Goal: Task Accomplishment & Management: Manage account settings

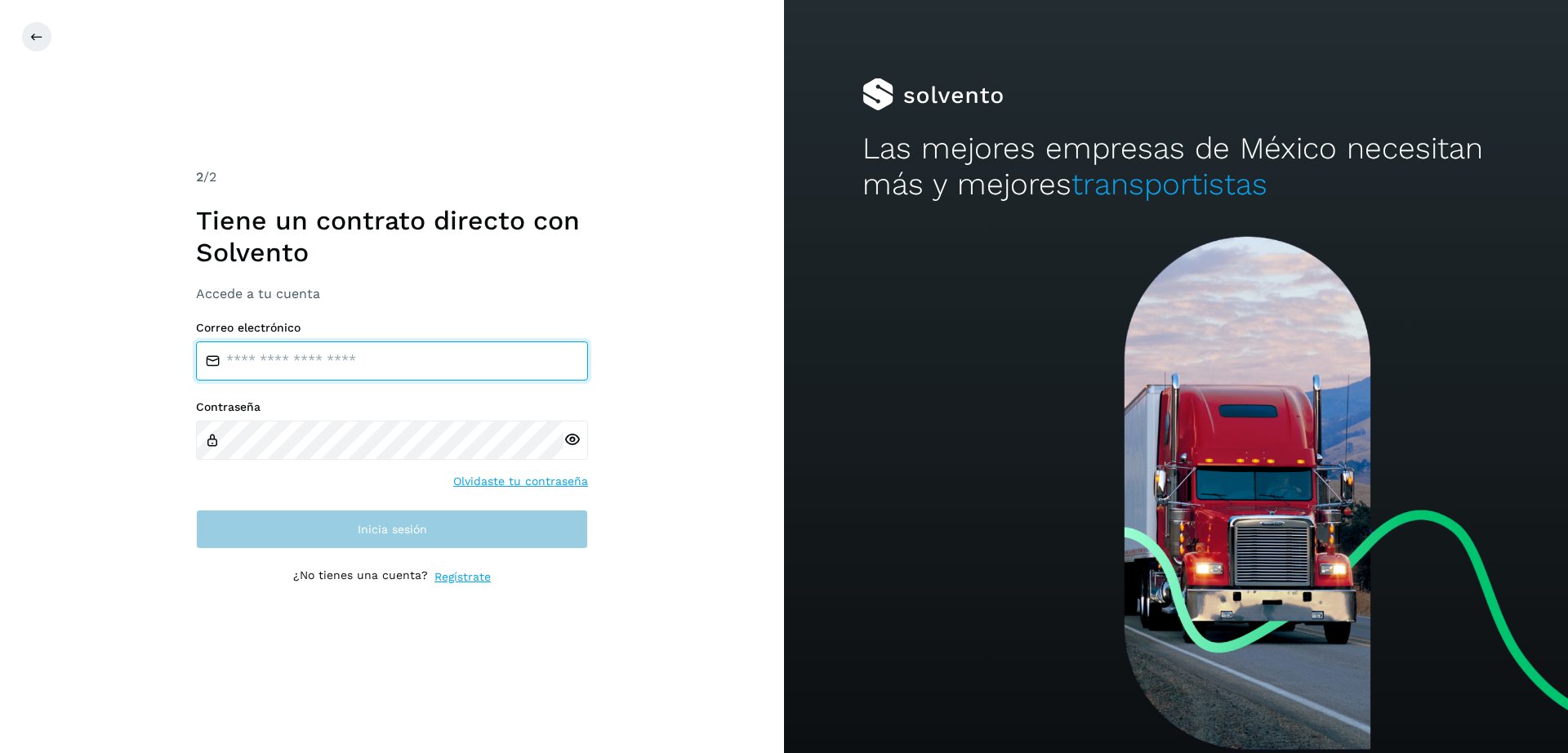
type input "**********"
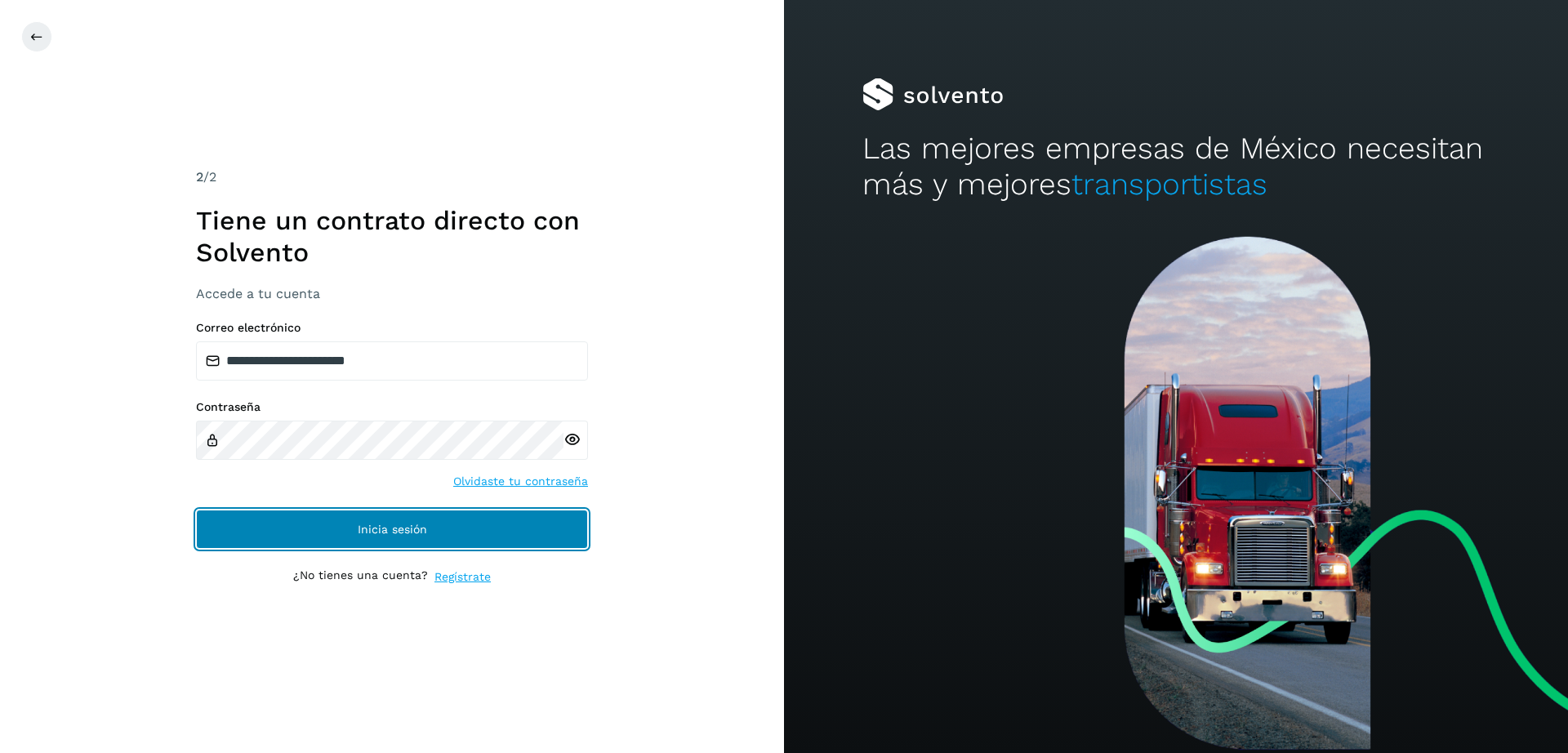
click at [380, 530] on span "Inicia sesión" at bounding box center [392, 529] width 69 height 11
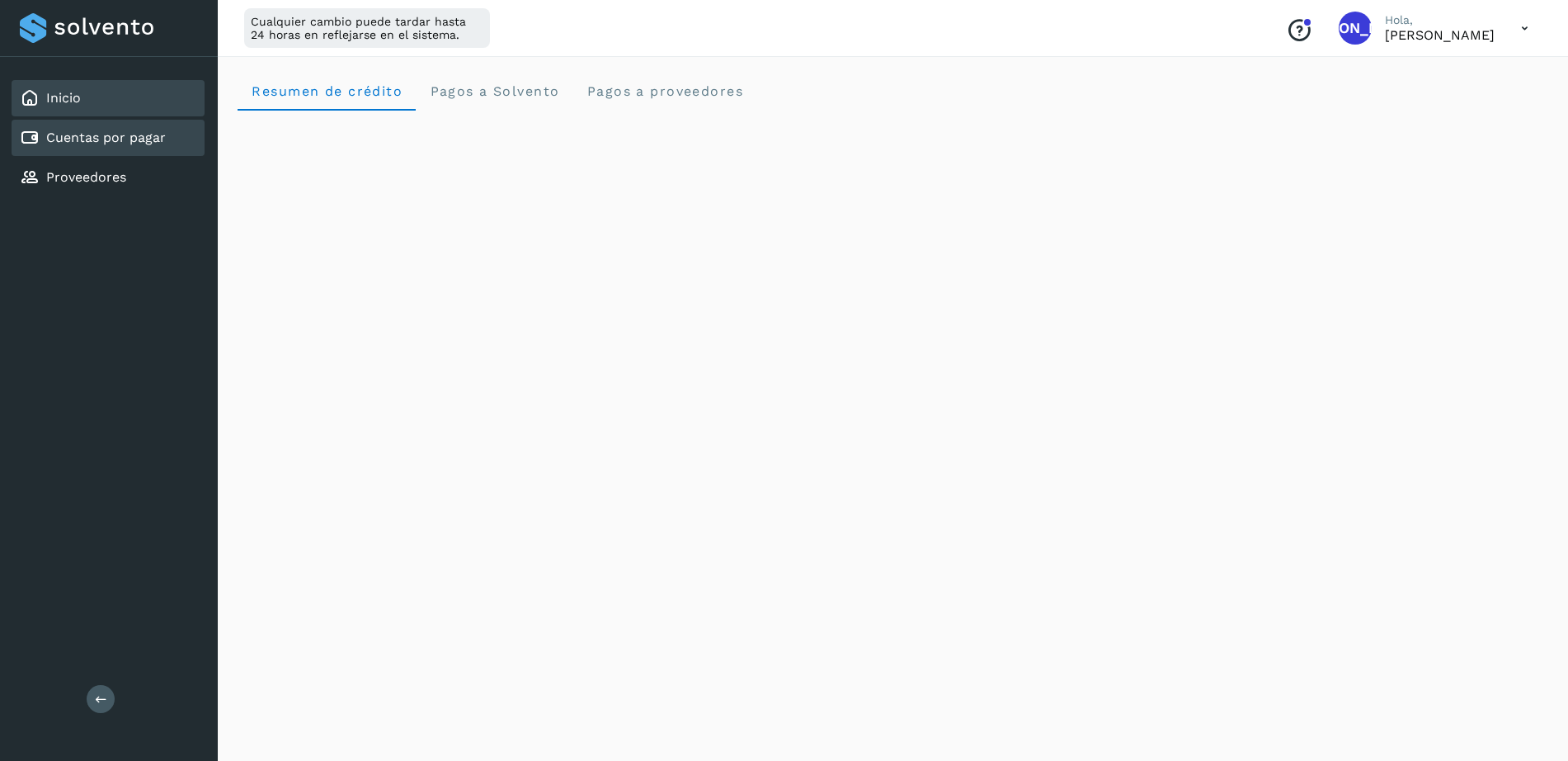
click at [99, 138] on link "Cuentas por pagar" at bounding box center [106, 137] width 119 height 16
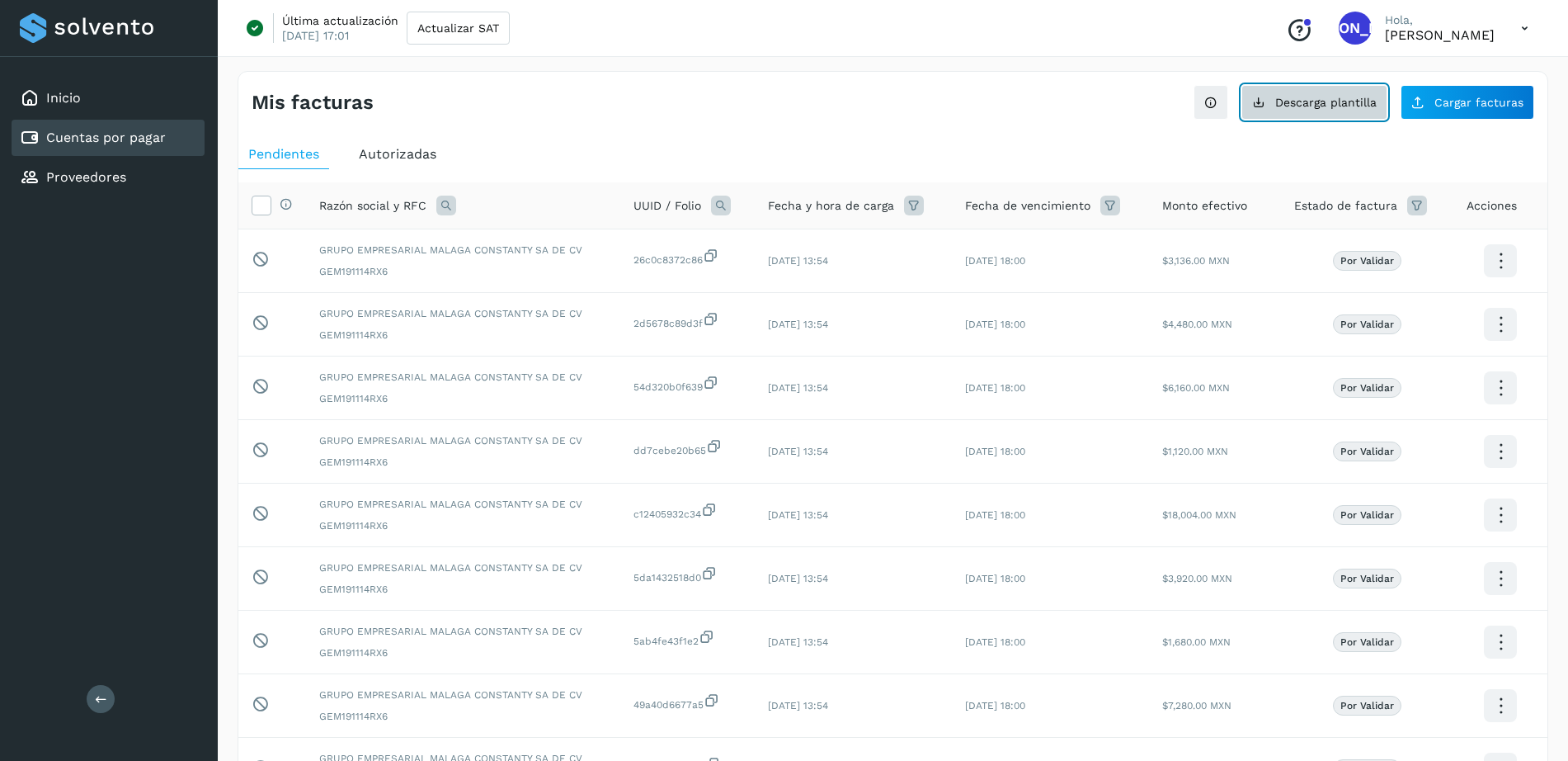
click at [1328, 110] on button "Descarga plantilla" at bounding box center [1314, 102] width 146 height 35
click at [1440, 105] on span "Cargar facturas" at bounding box center [1479, 102] width 89 height 11
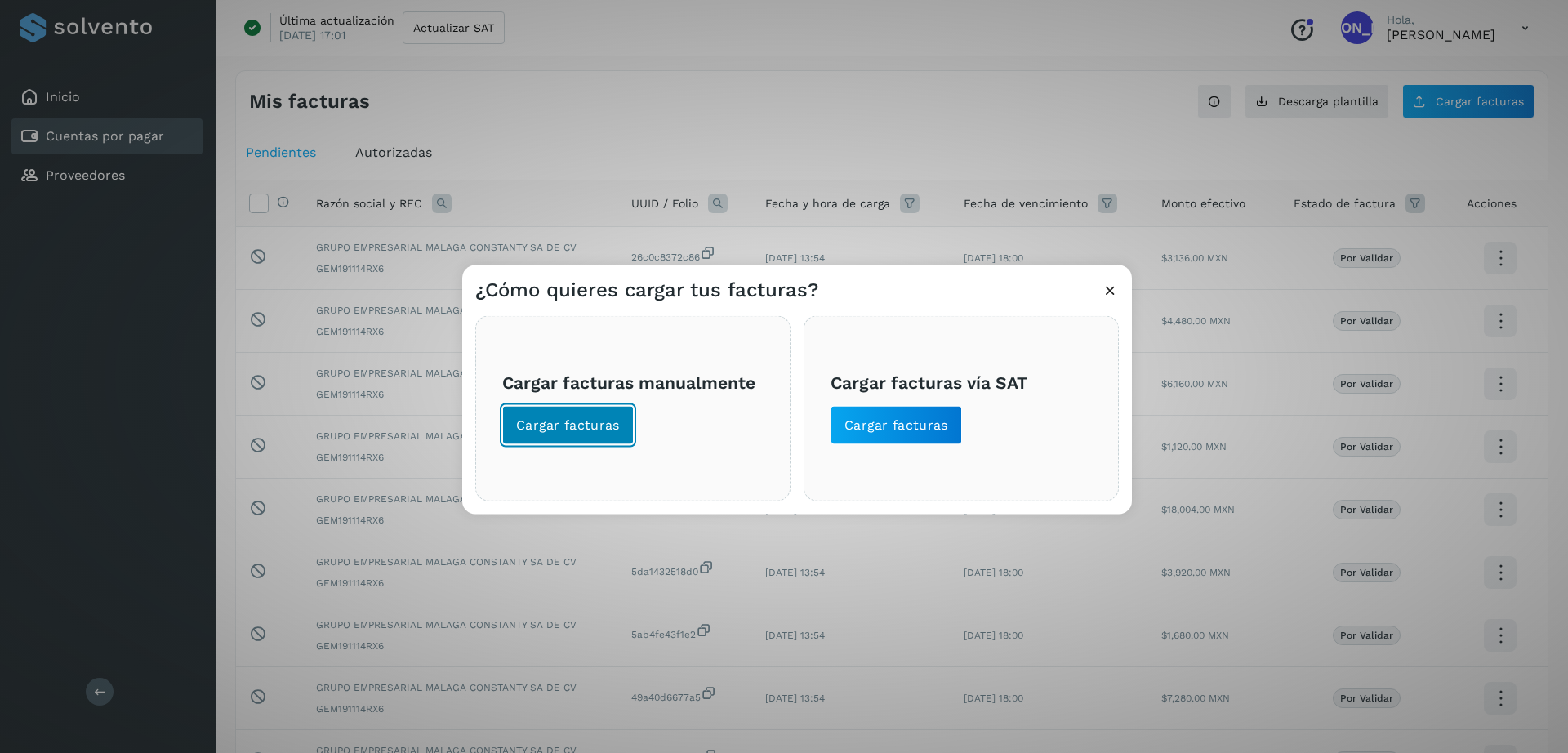
click at [612, 432] on span "Cargar facturas" at bounding box center [568, 425] width 104 height 18
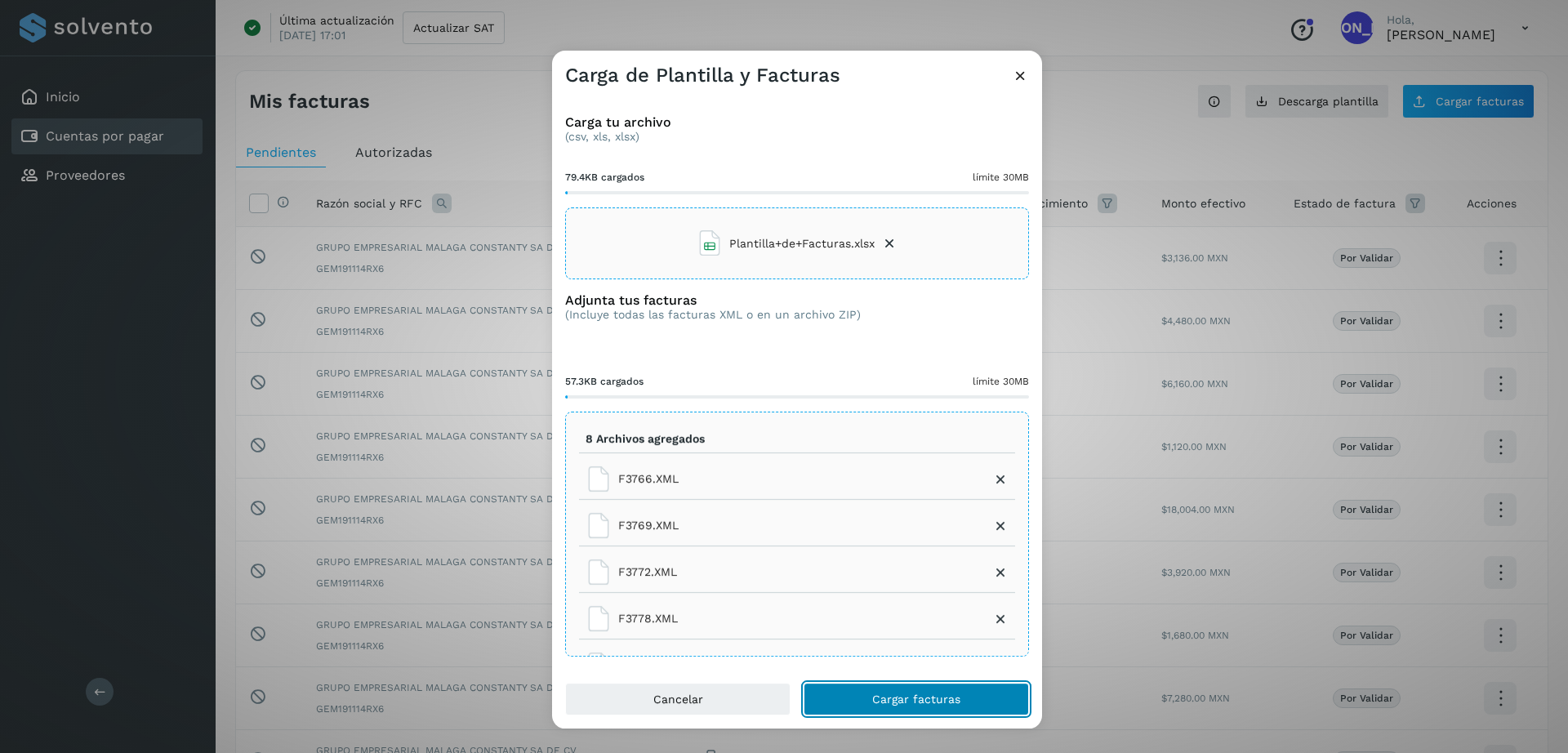
click at [912, 690] on button "Cargar facturas" at bounding box center [916, 699] width 226 height 33
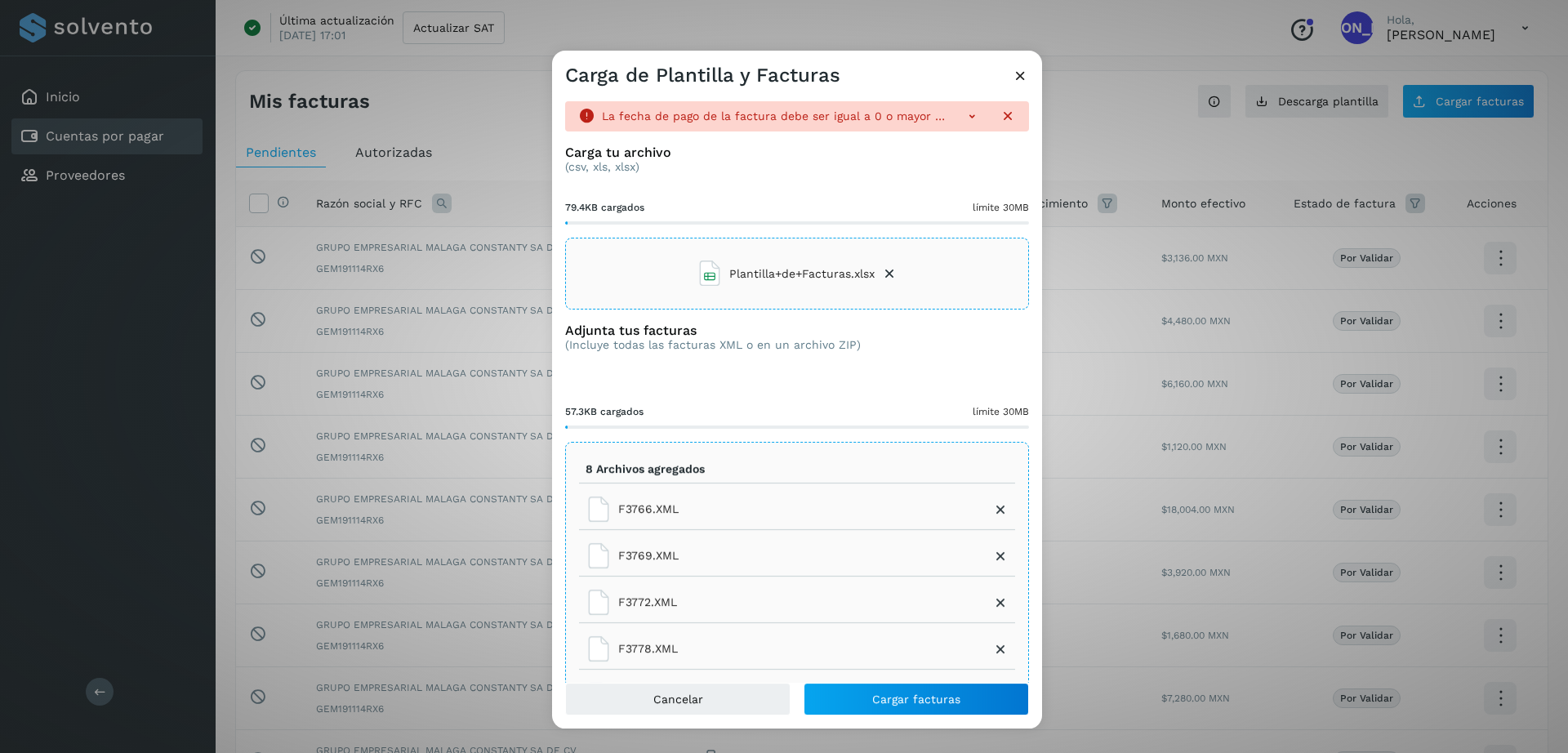
click at [964, 117] on icon at bounding box center [971, 115] width 16 height 16
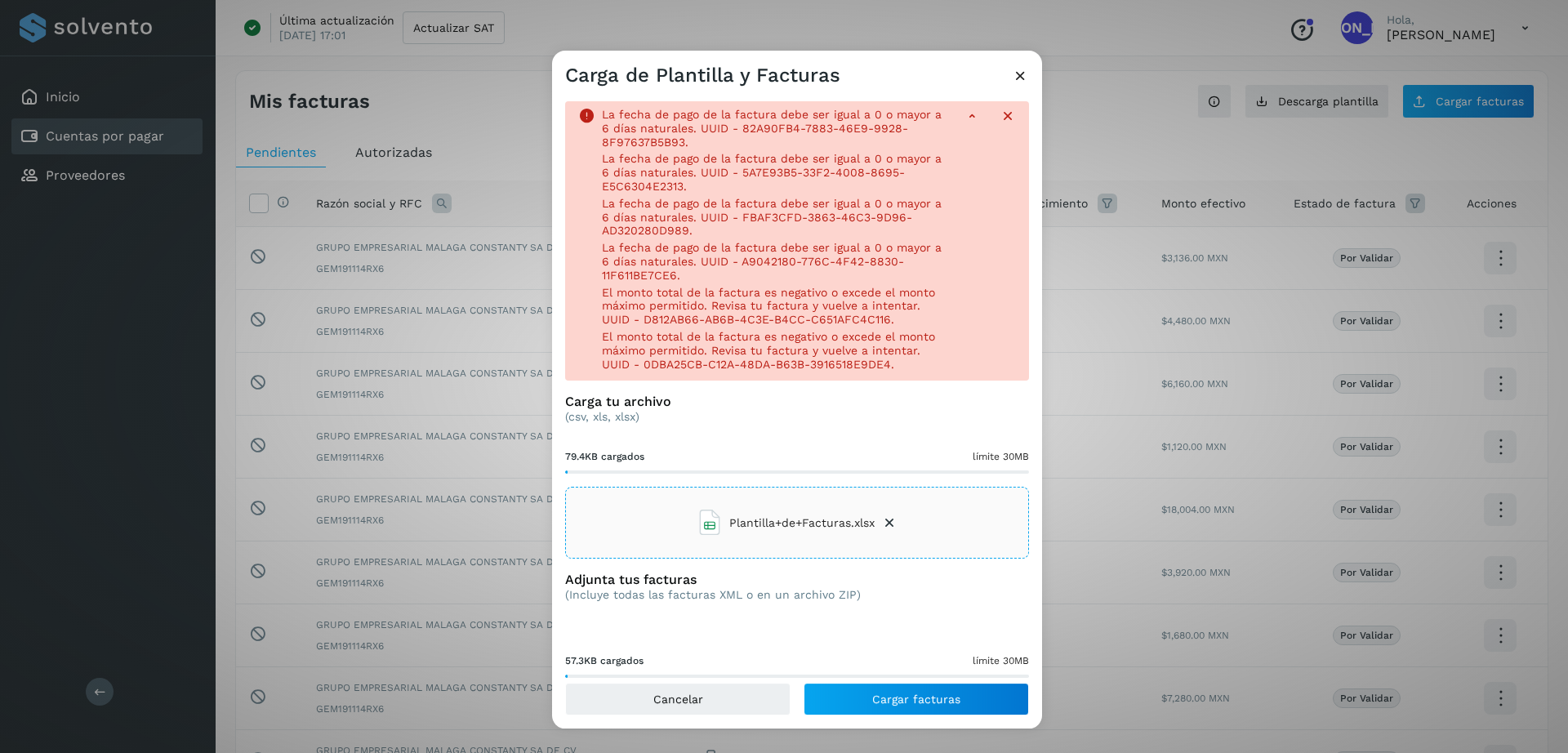
click at [999, 123] on icon at bounding box center [1007, 115] width 16 height 16
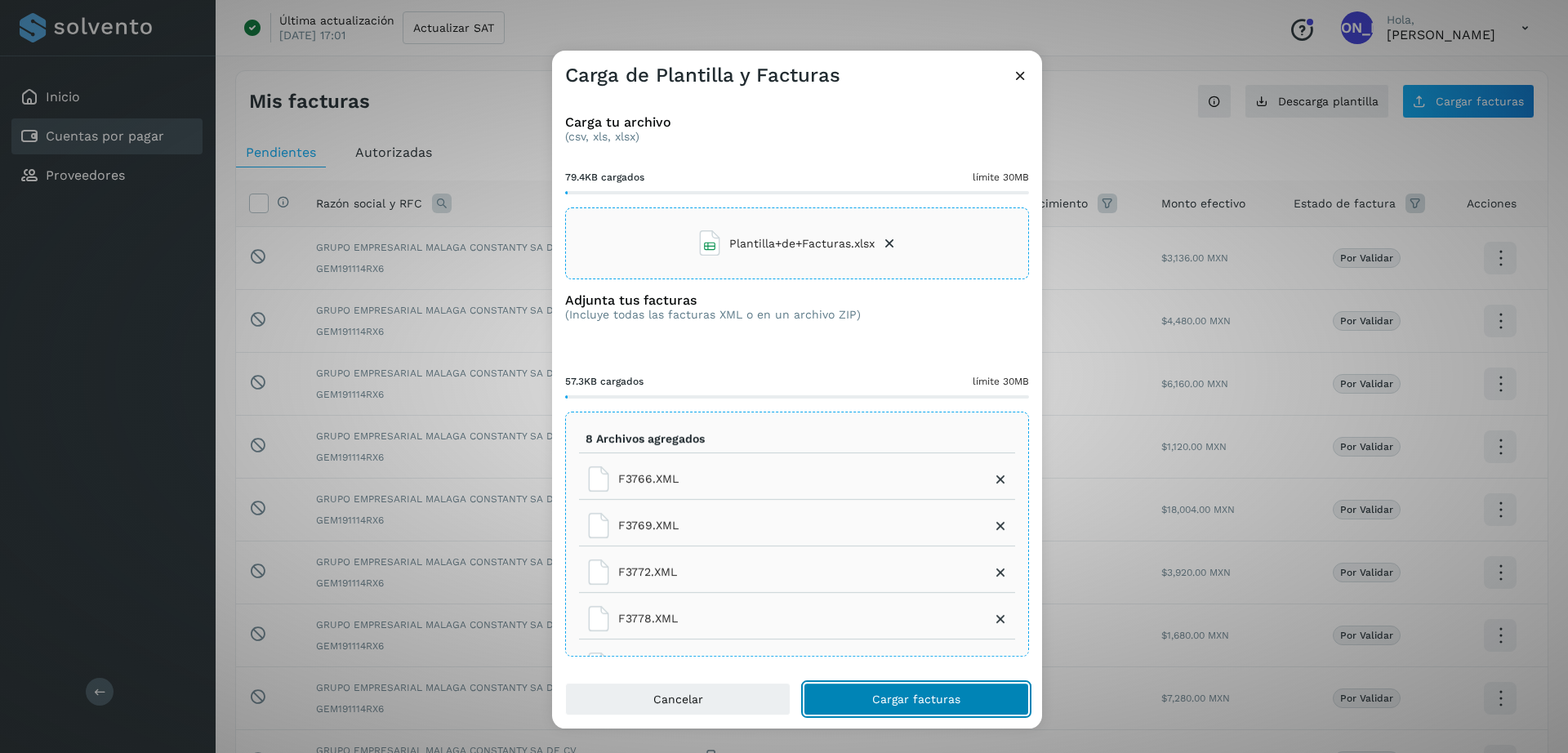
click at [916, 699] on span "Cargar facturas" at bounding box center [916, 699] width 88 height 11
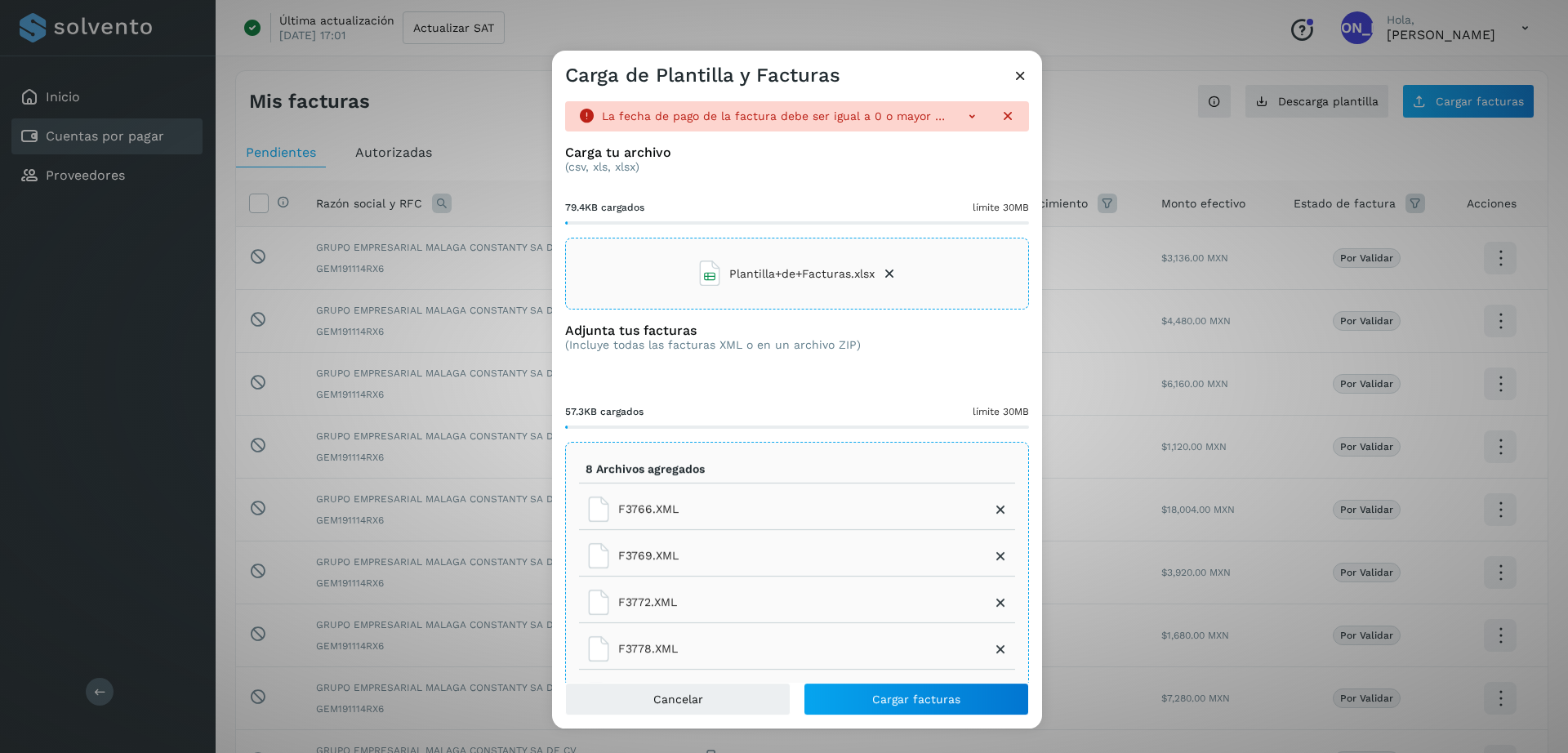
click at [964, 119] on icon at bounding box center [971, 115] width 16 height 16
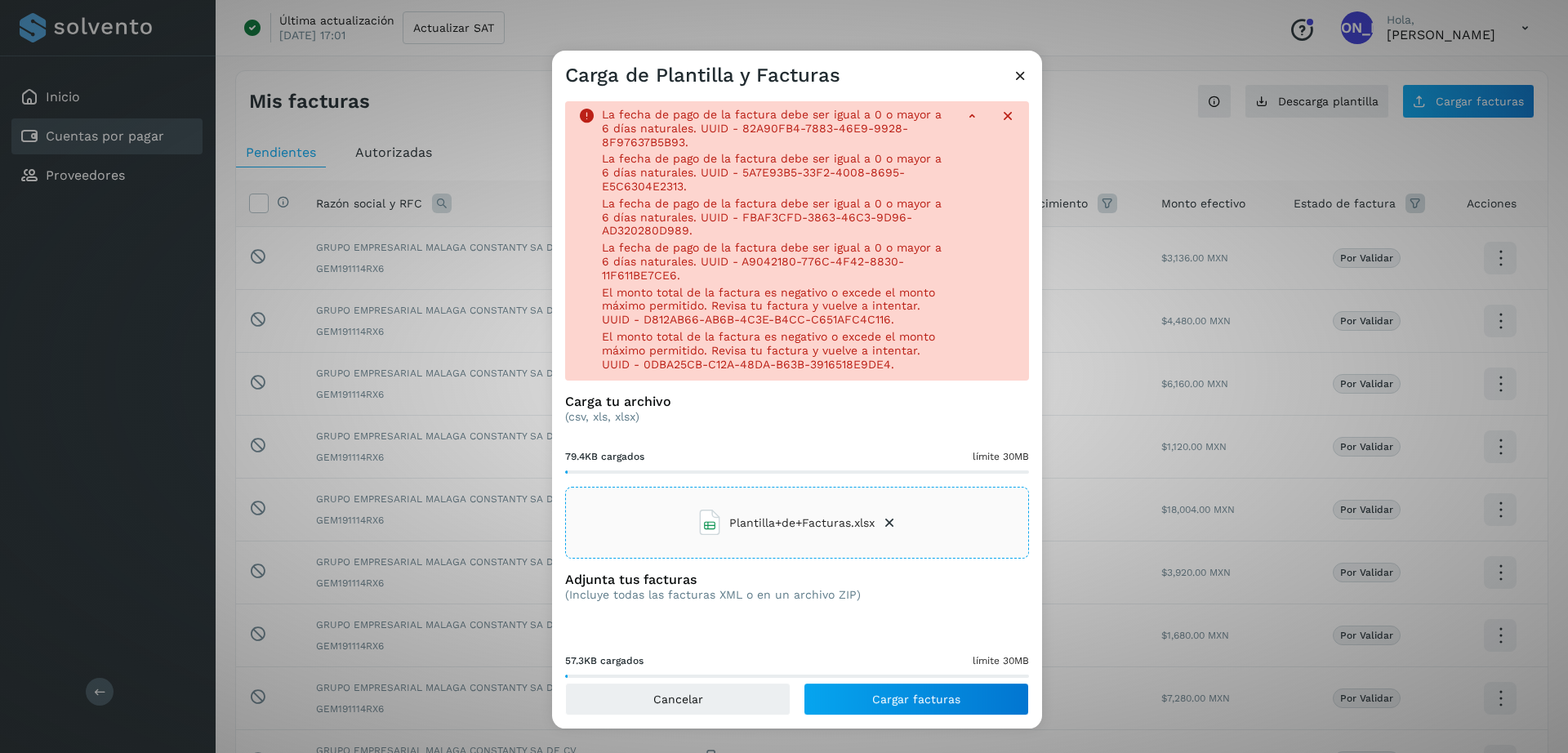
click at [999, 119] on icon at bounding box center [1007, 115] width 16 height 16
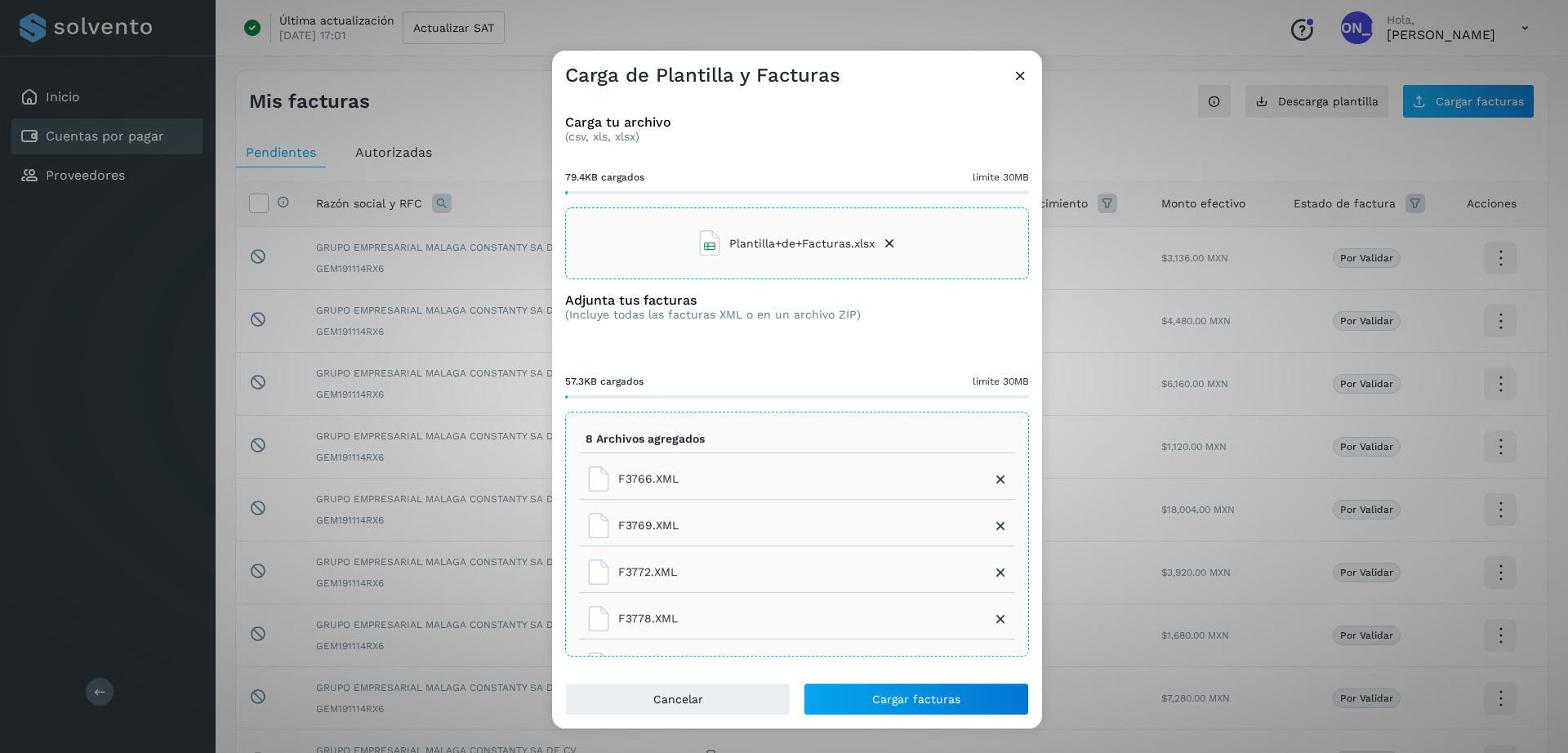
click at [886, 249] on icon at bounding box center [889, 243] width 16 height 16
click at [912, 697] on span "Cargar facturas" at bounding box center [916, 699] width 88 height 11
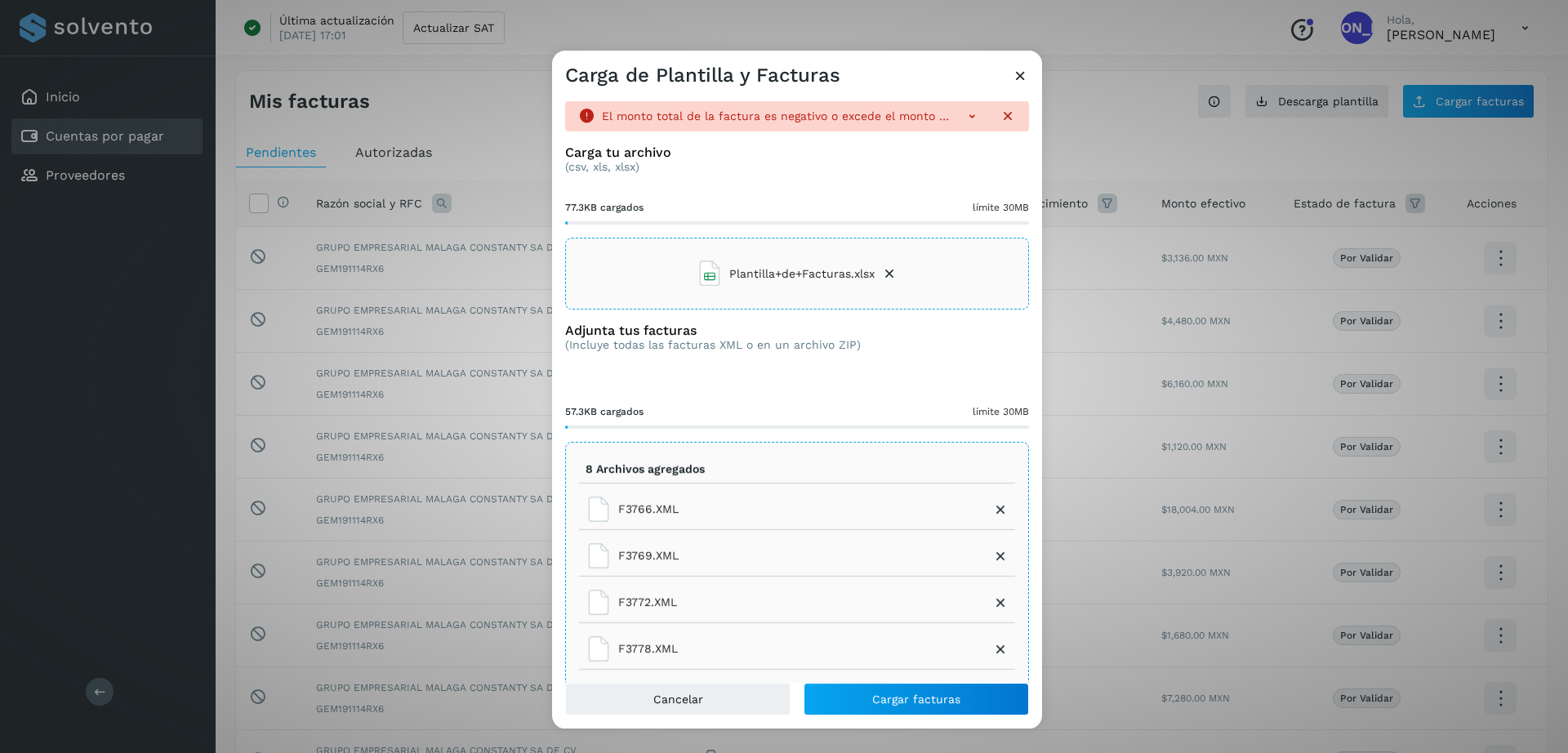
click at [964, 115] on icon at bounding box center [971, 115] width 16 height 16
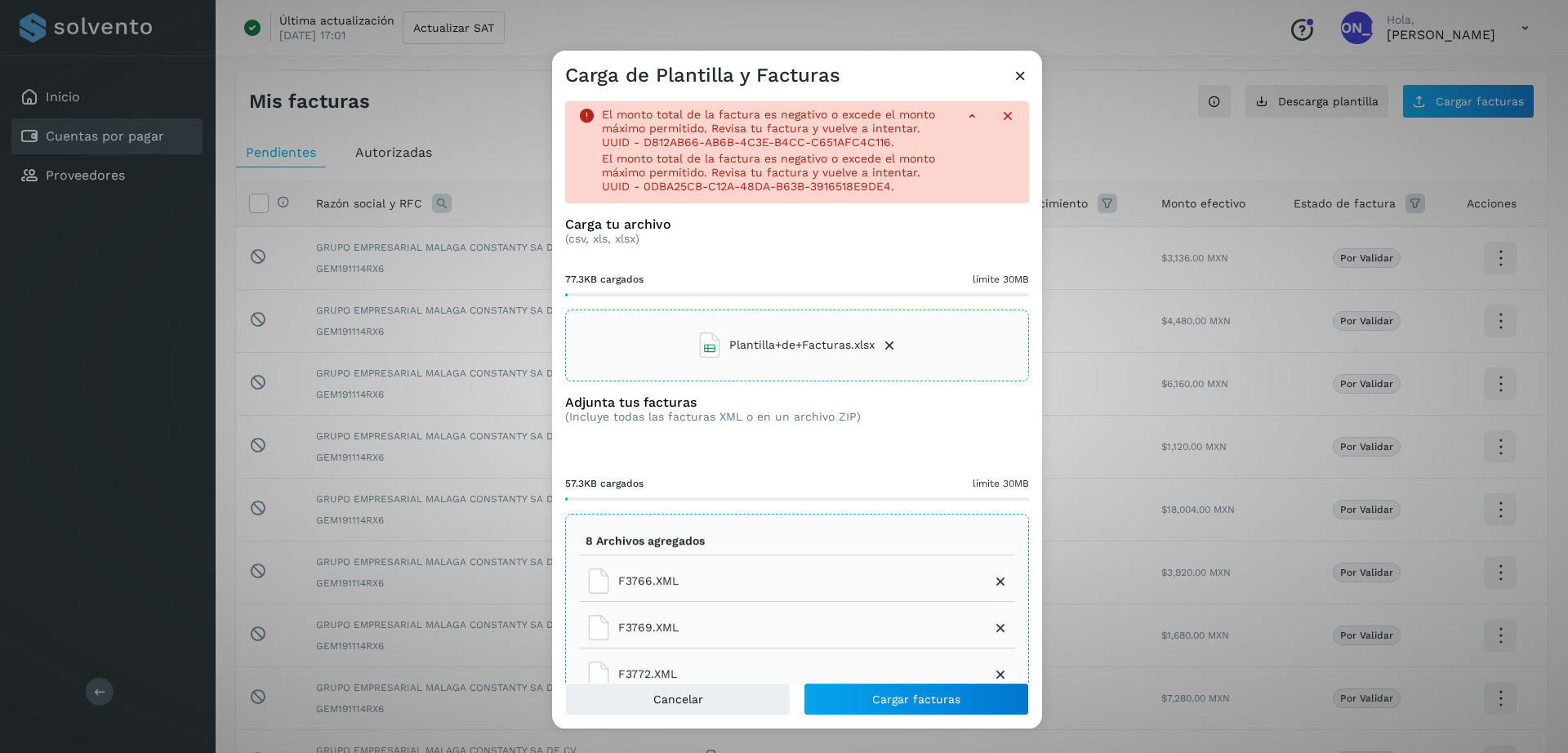
click at [881, 347] on icon at bounding box center [889, 345] width 16 height 16
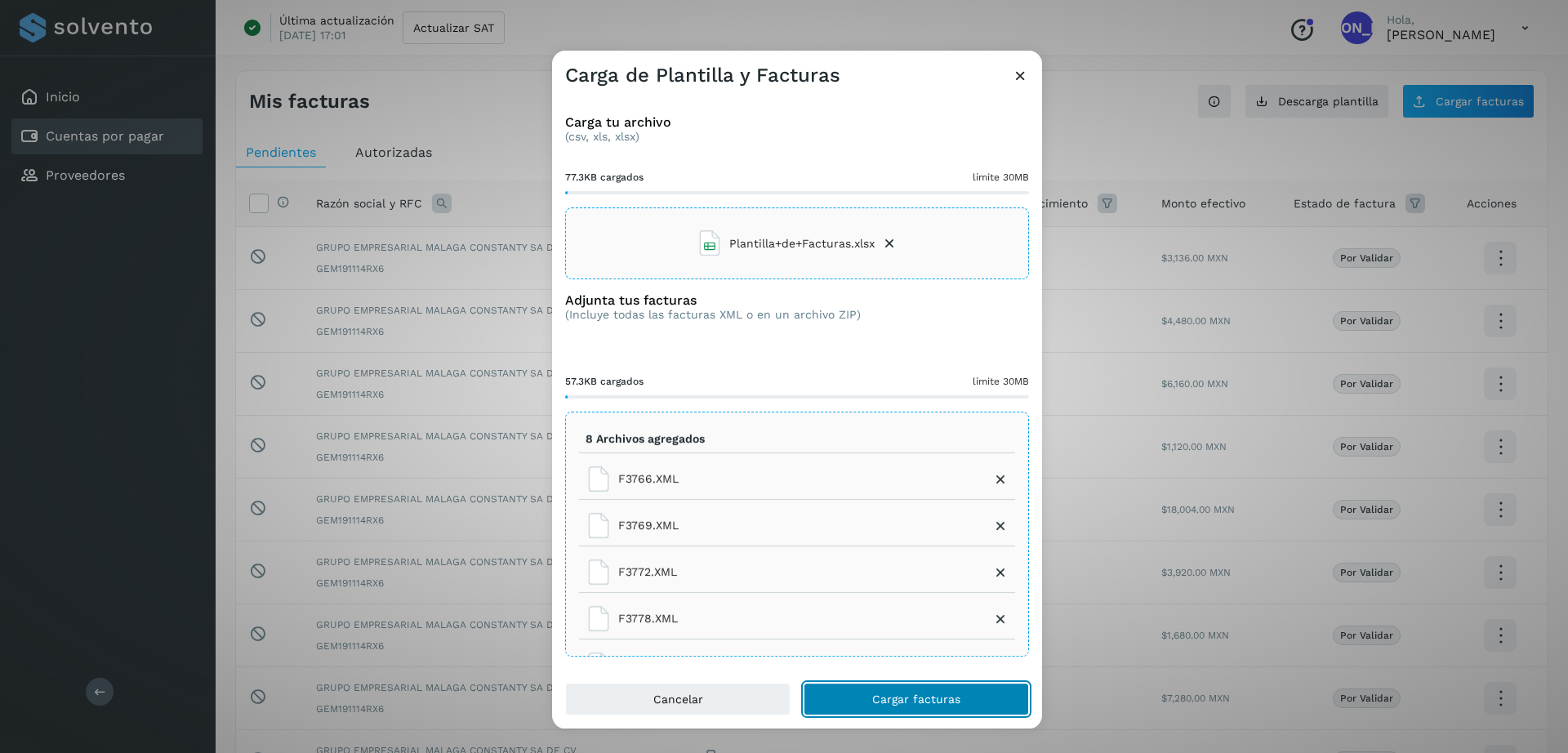
click at [943, 687] on button "Cargar facturas" at bounding box center [916, 699] width 226 height 33
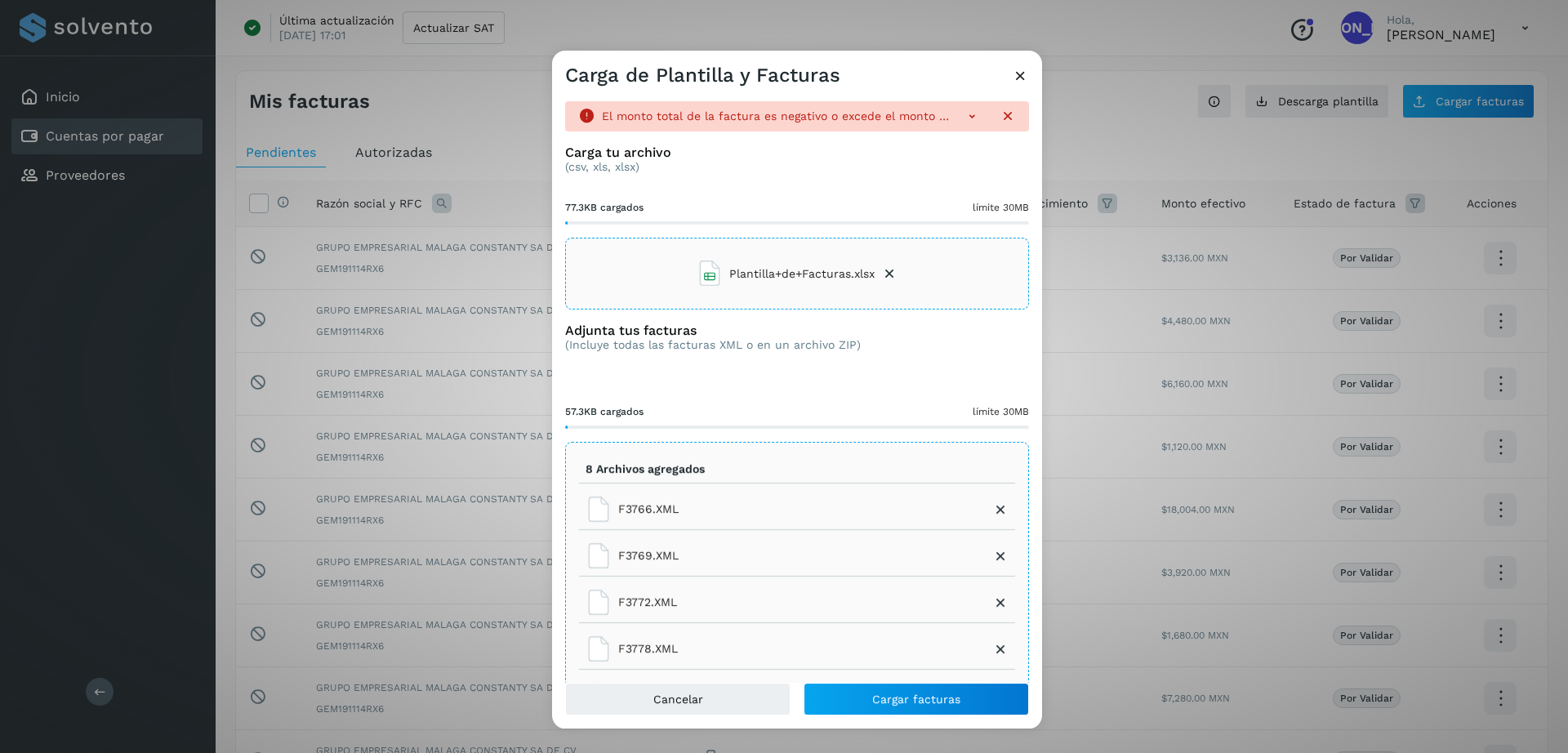
click at [964, 113] on icon at bounding box center [971, 115] width 16 height 16
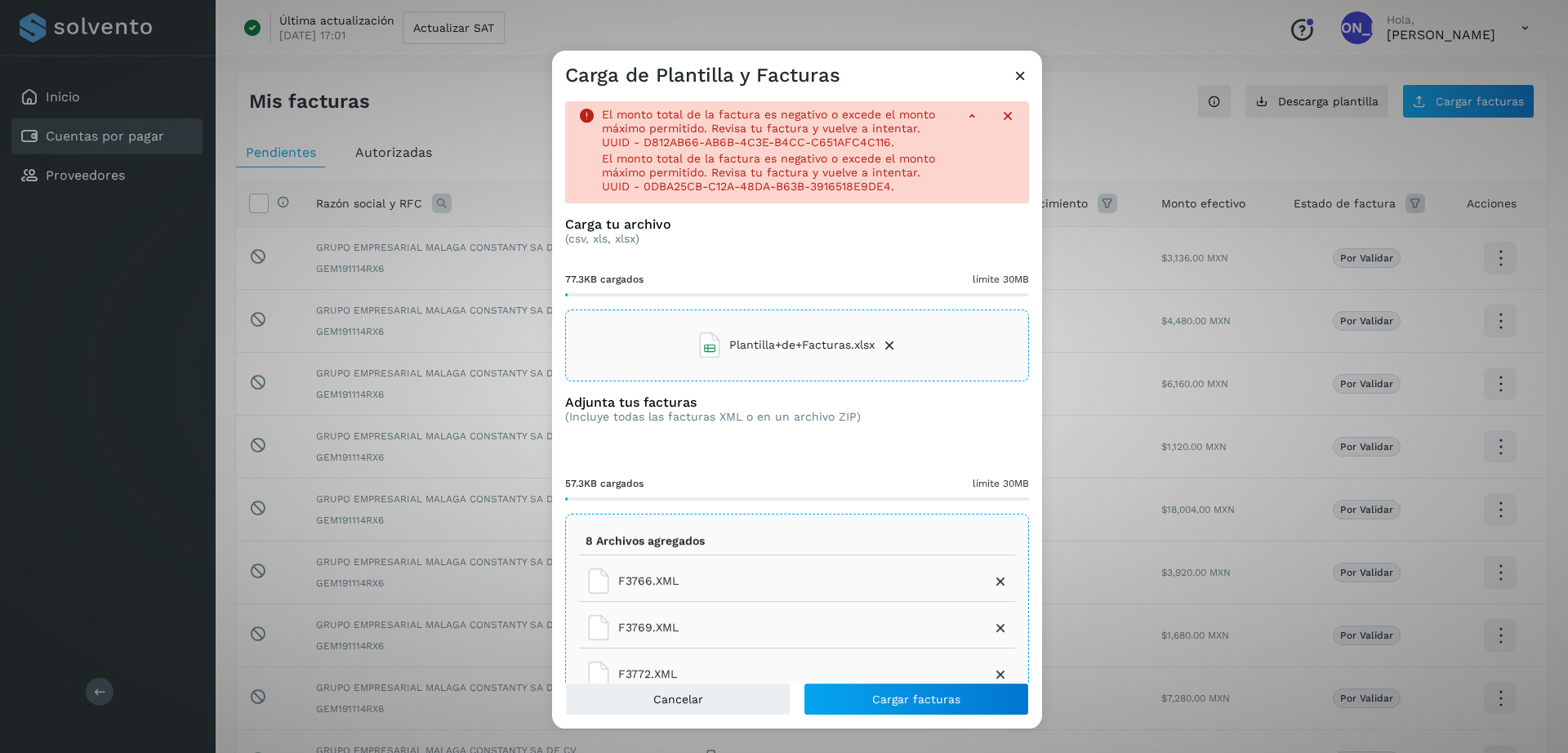
click at [999, 116] on icon at bounding box center [1007, 115] width 16 height 16
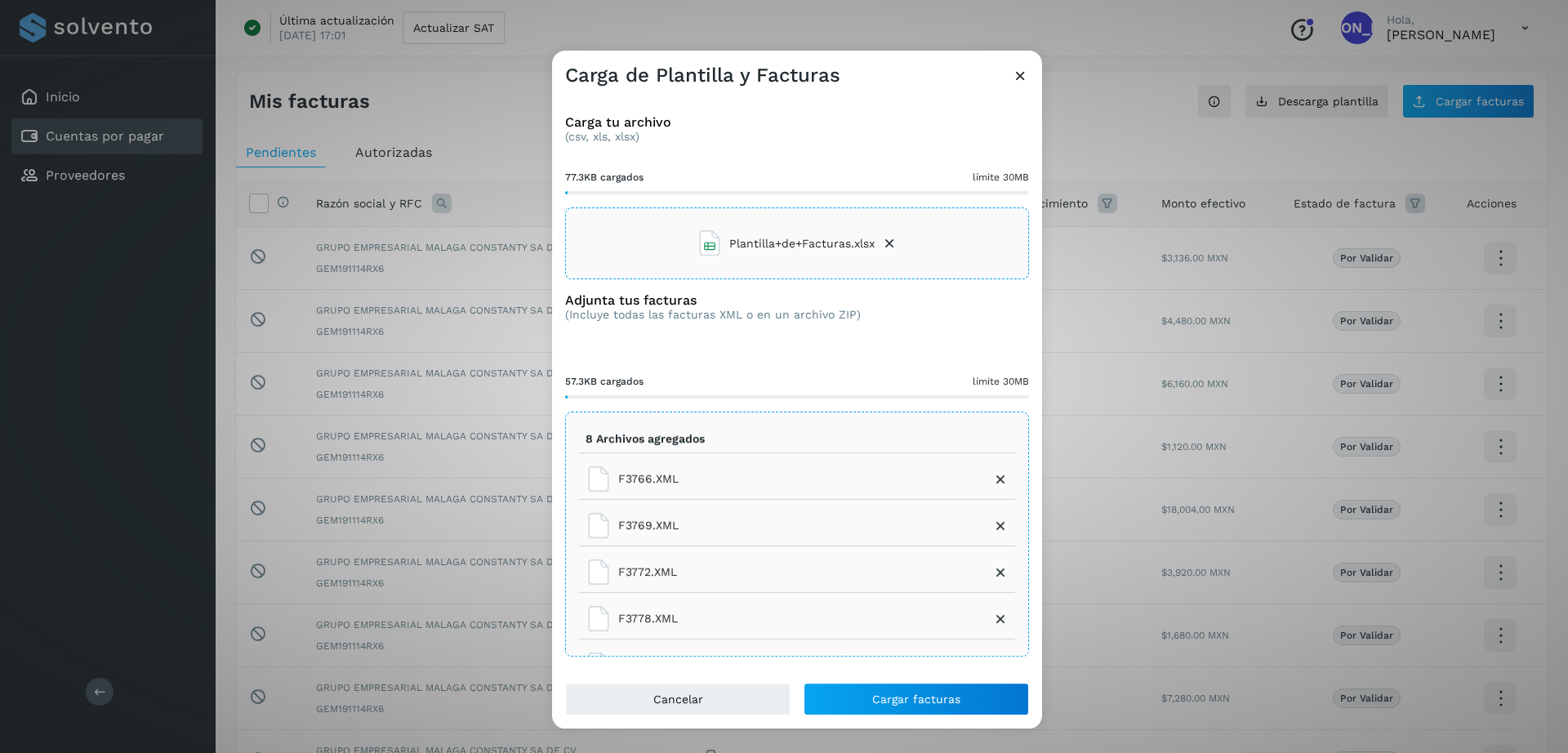
click at [891, 239] on icon at bounding box center [889, 243] width 16 height 16
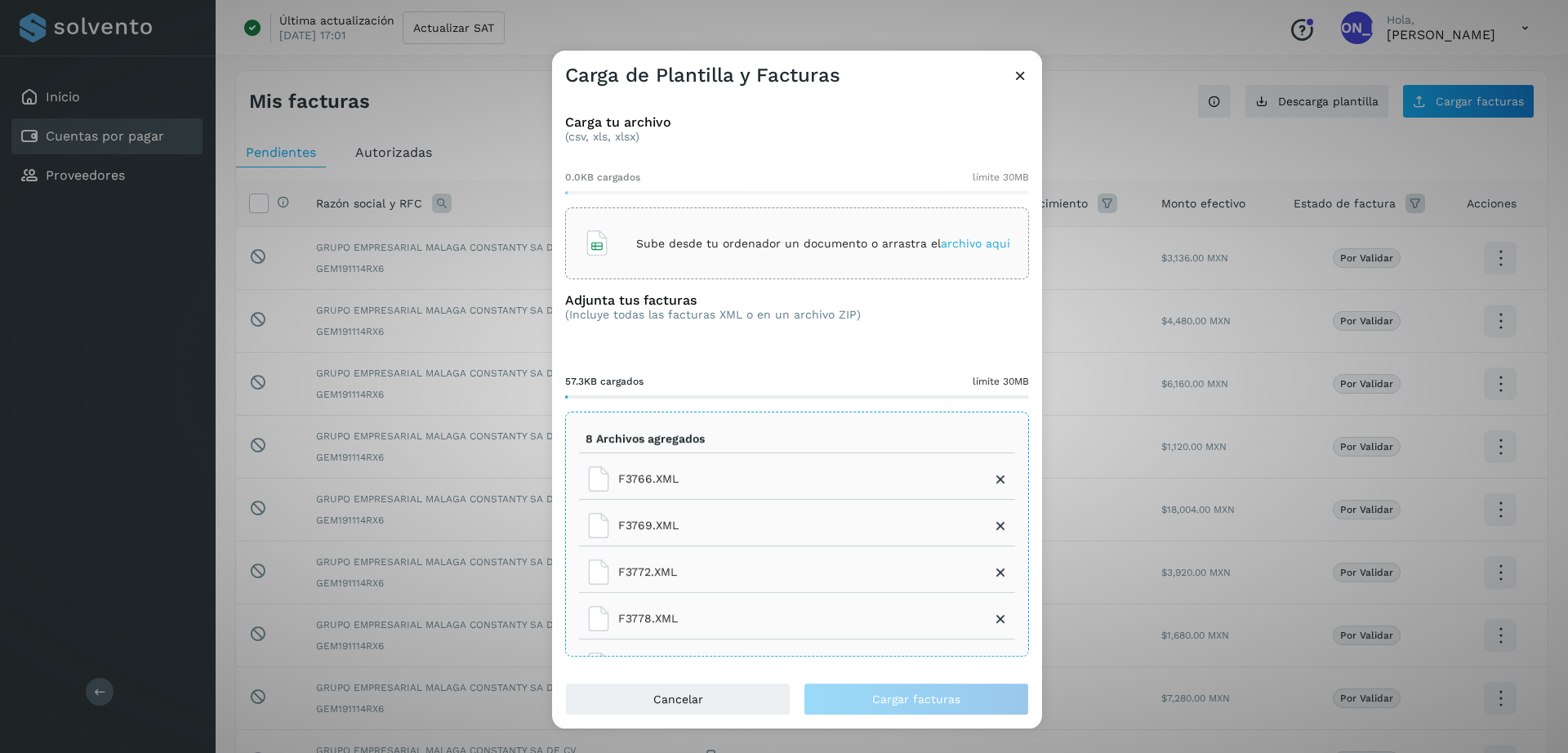
click at [1021, 80] on icon at bounding box center [1020, 75] width 17 height 17
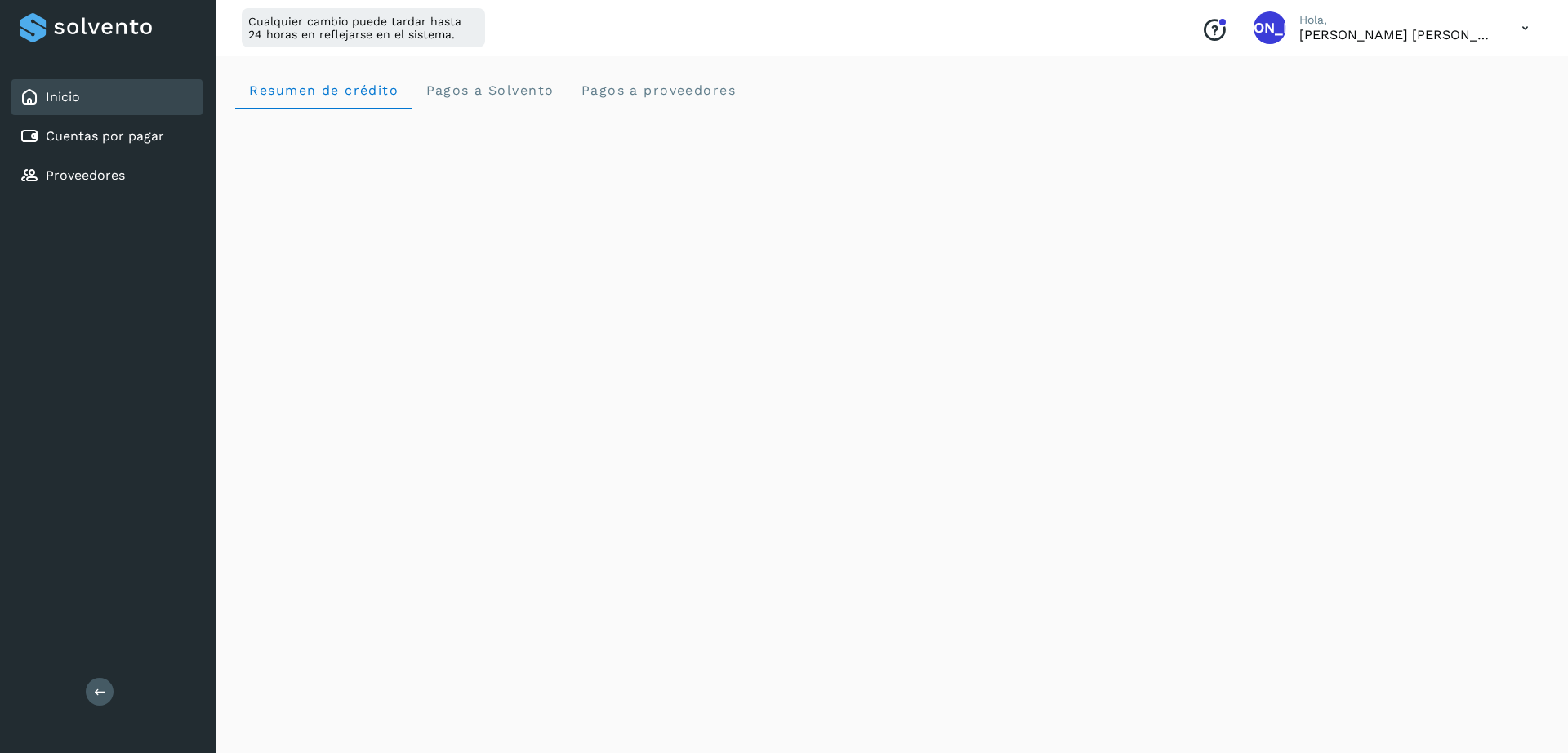
click at [1524, 30] on icon at bounding box center [1525, 28] width 34 height 34
click at [1392, 106] on div "Cerrar sesión" at bounding box center [1442, 105] width 194 height 31
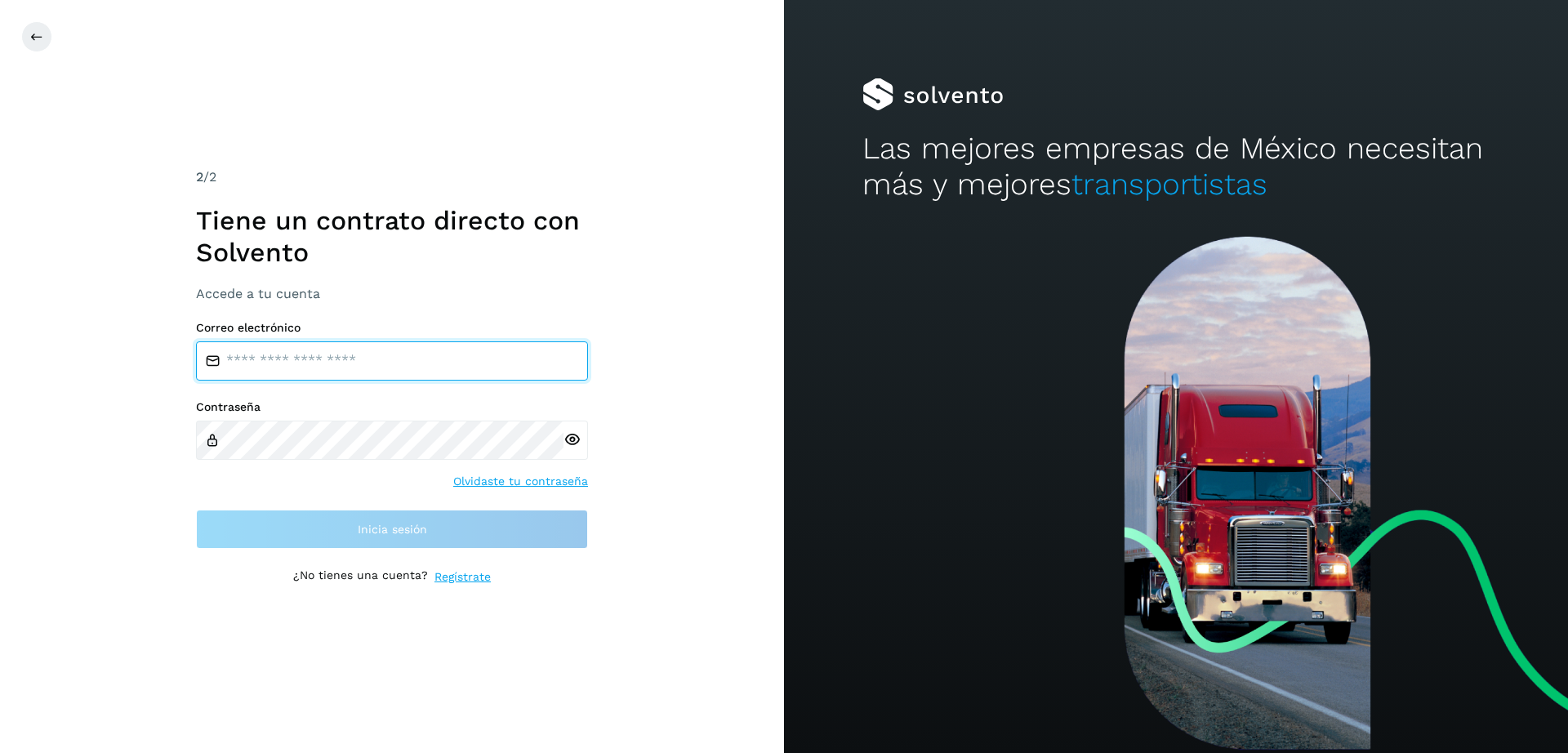
type input "**********"
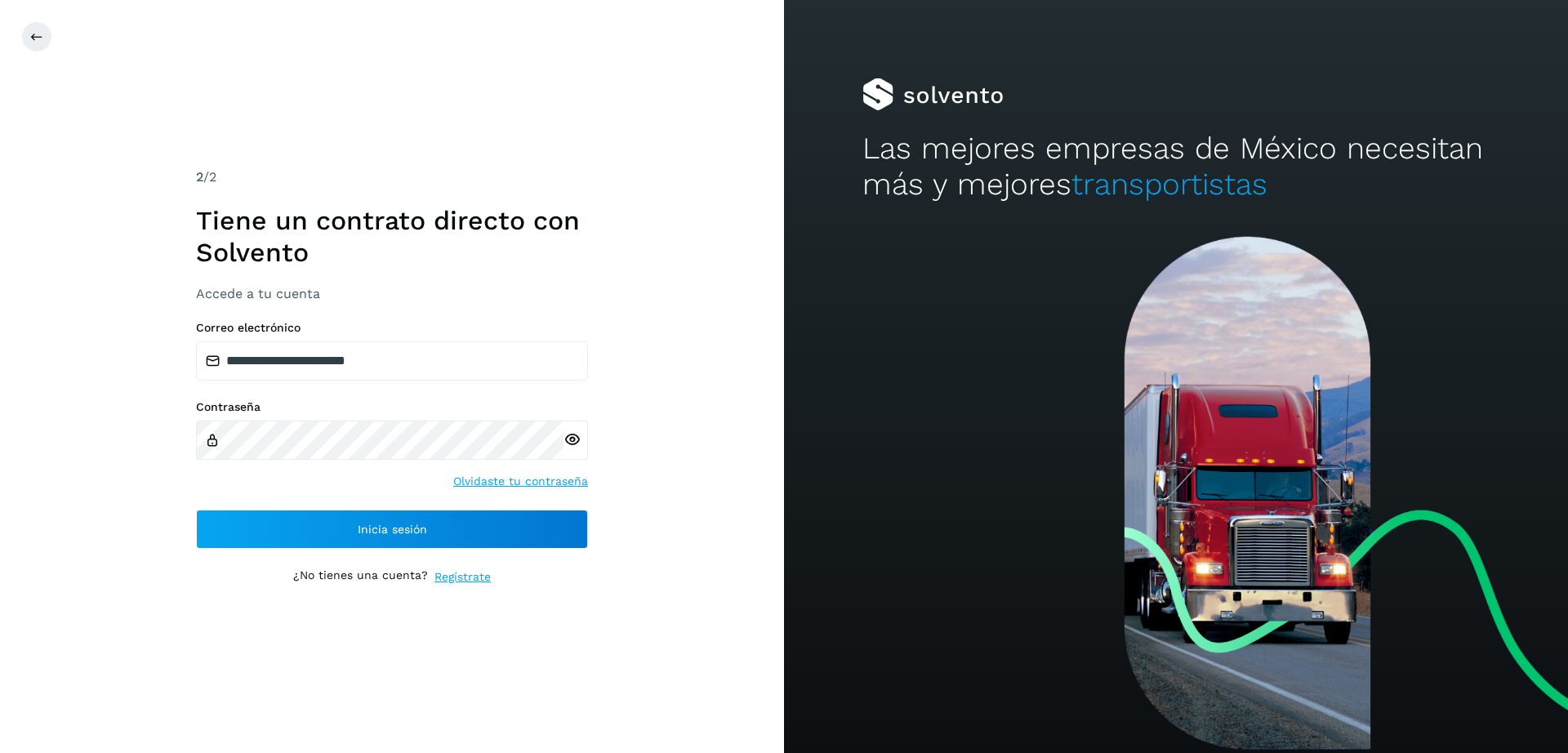
click at [711, 323] on div "**********" at bounding box center [392, 376] width 784 height 753
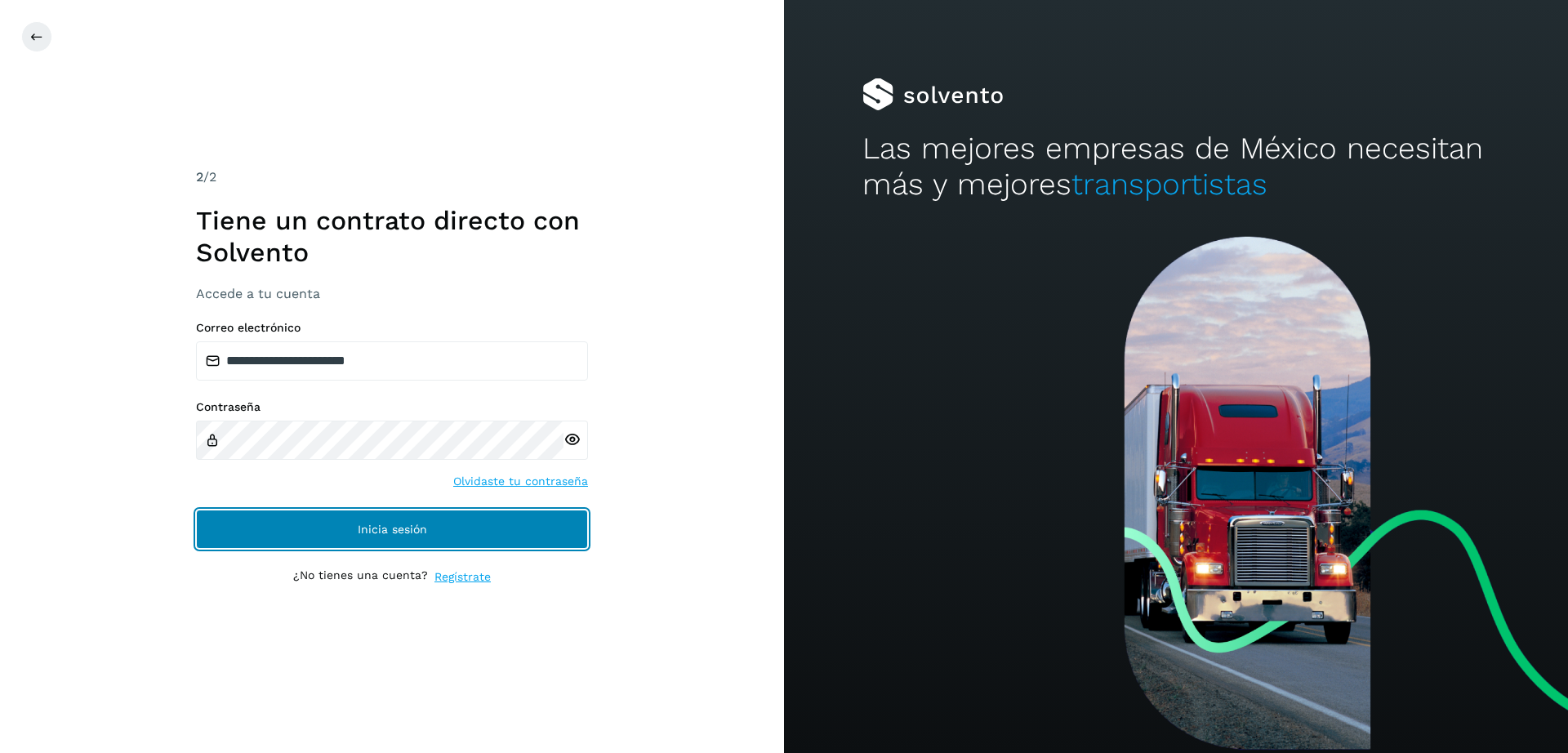
click at [366, 539] on button "Inicia sesión" at bounding box center [392, 529] width 392 height 39
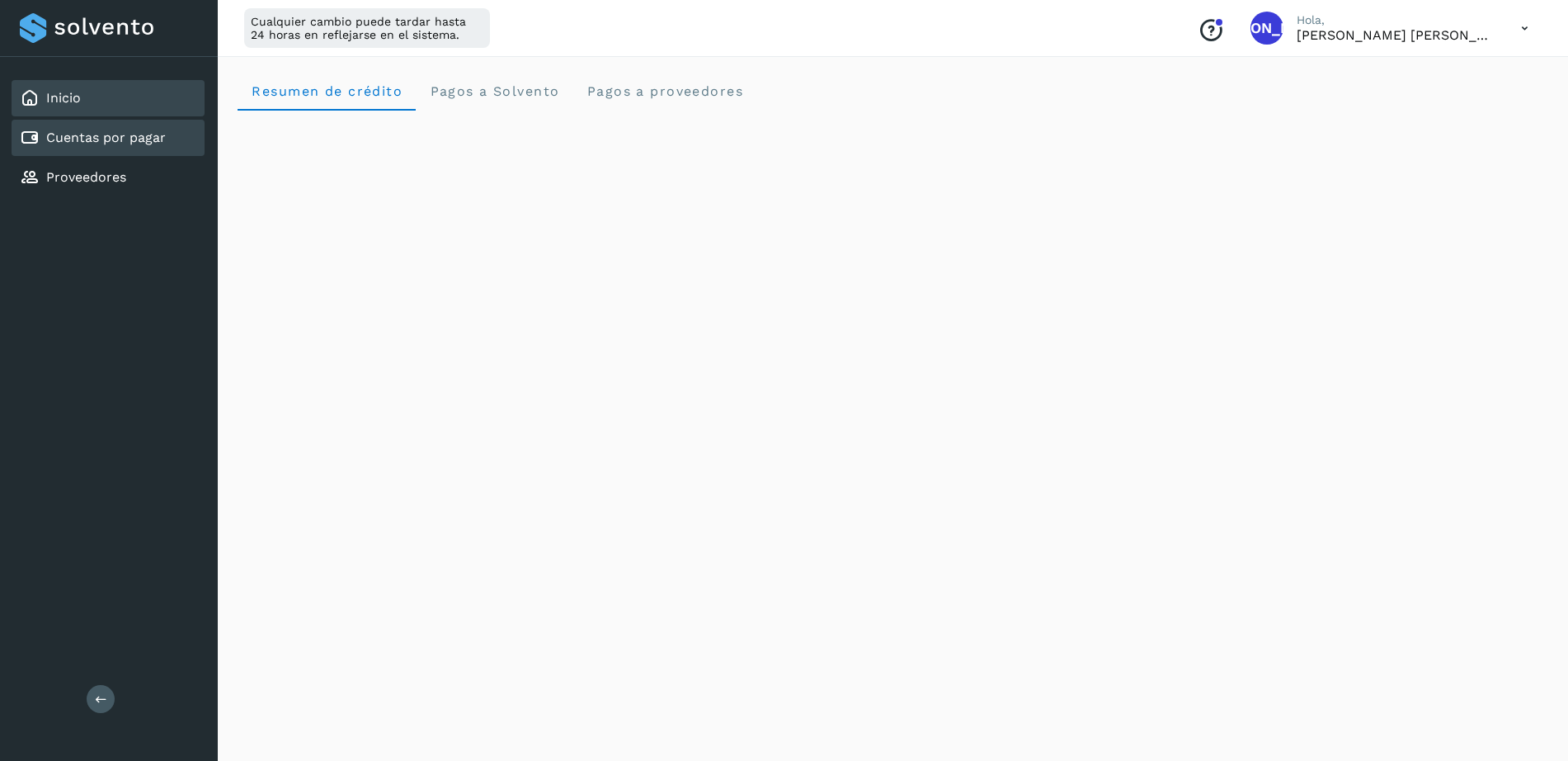
click at [120, 145] on link "Cuentas por pagar" at bounding box center [106, 137] width 119 height 16
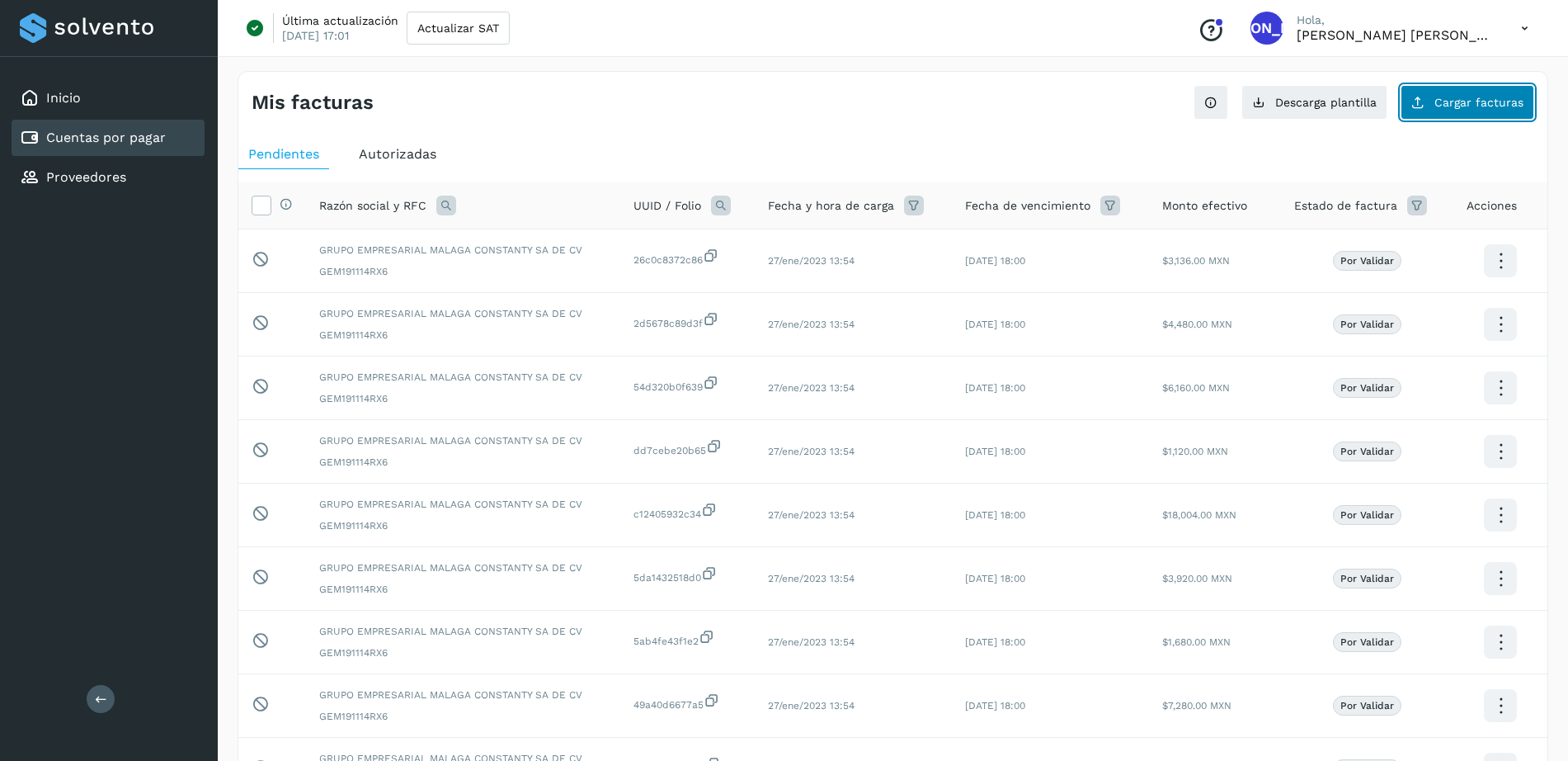
click at [1446, 112] on button "Cargar facturas" at bounding box center [1467, 102] width 133 height 35
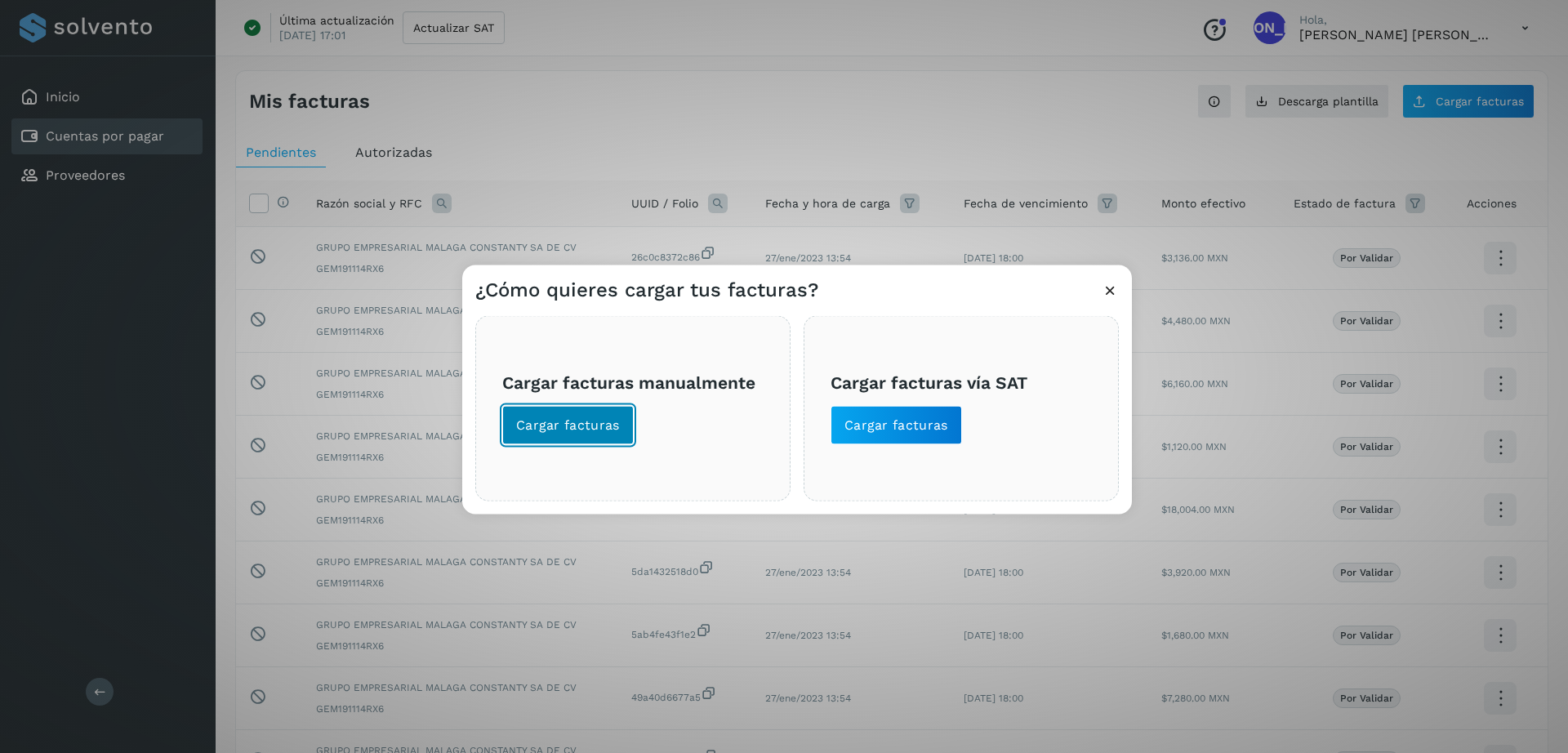
click at [568, 424] on span "Cargar facturas" at bounding box center [568, 425] width 104 height 18
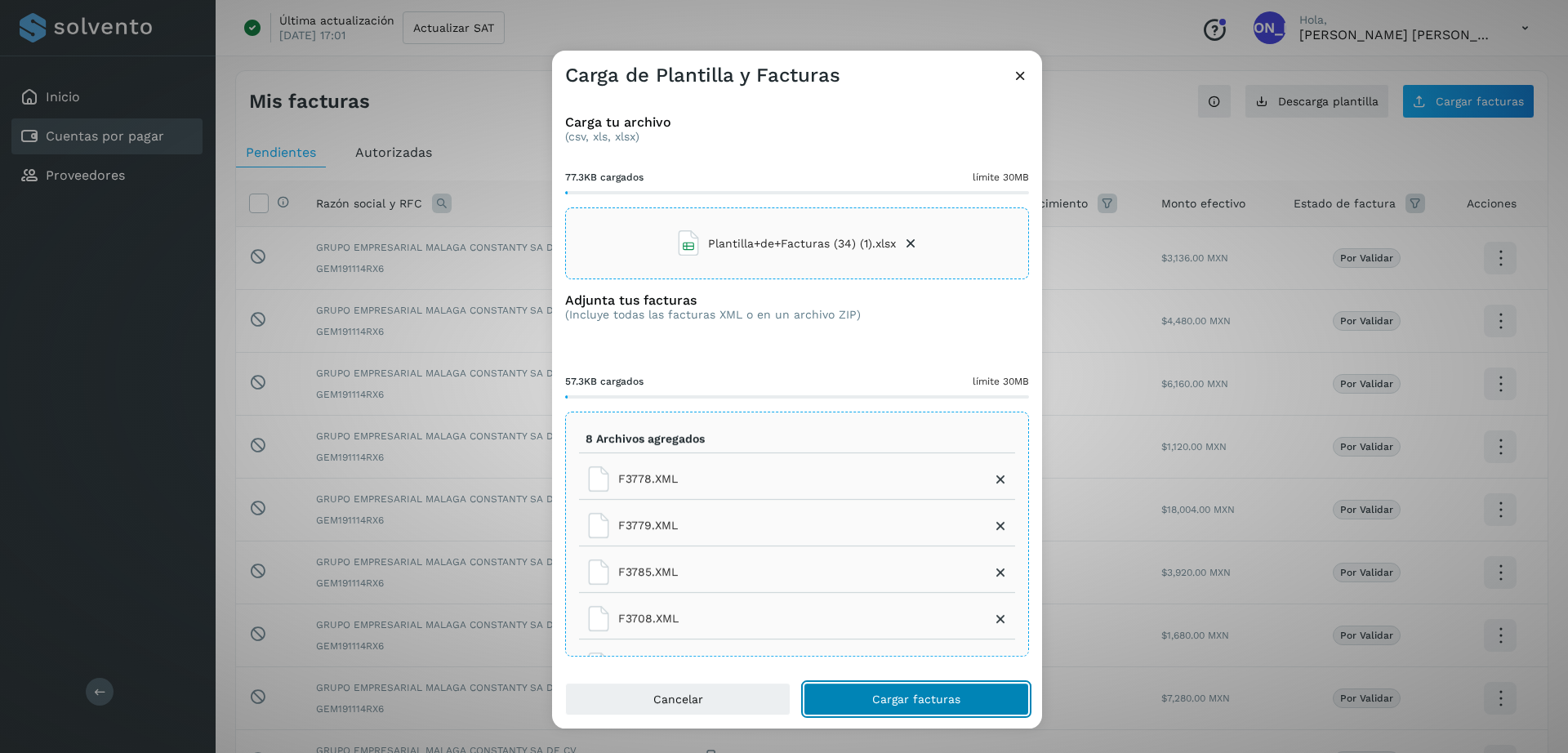
click at [888, 694] on span "Cargar facturas" at bounding box center [916, 699] width 88 height 11
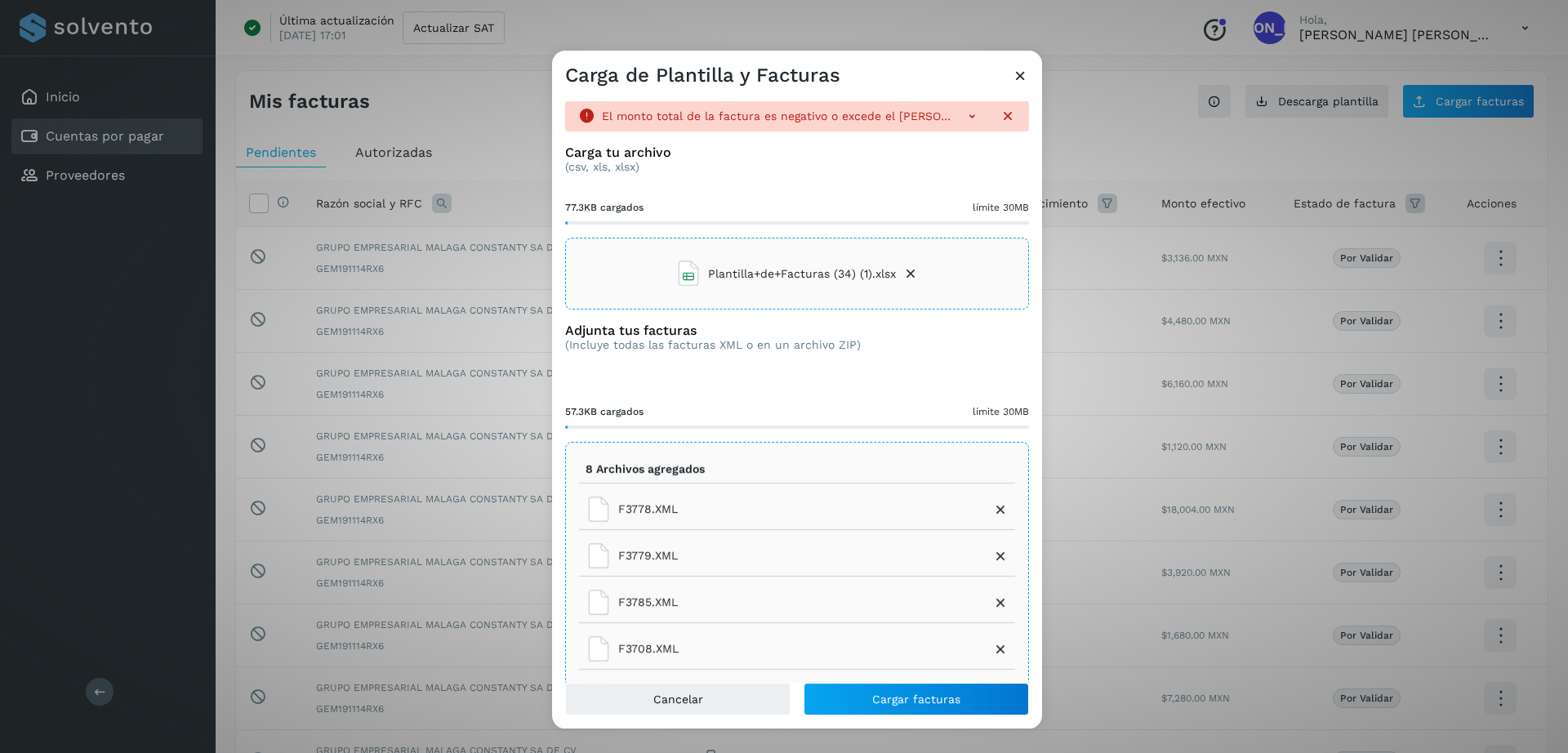
click at [964, 121] on icon at bounding box center [971, 115] width 16 height 16
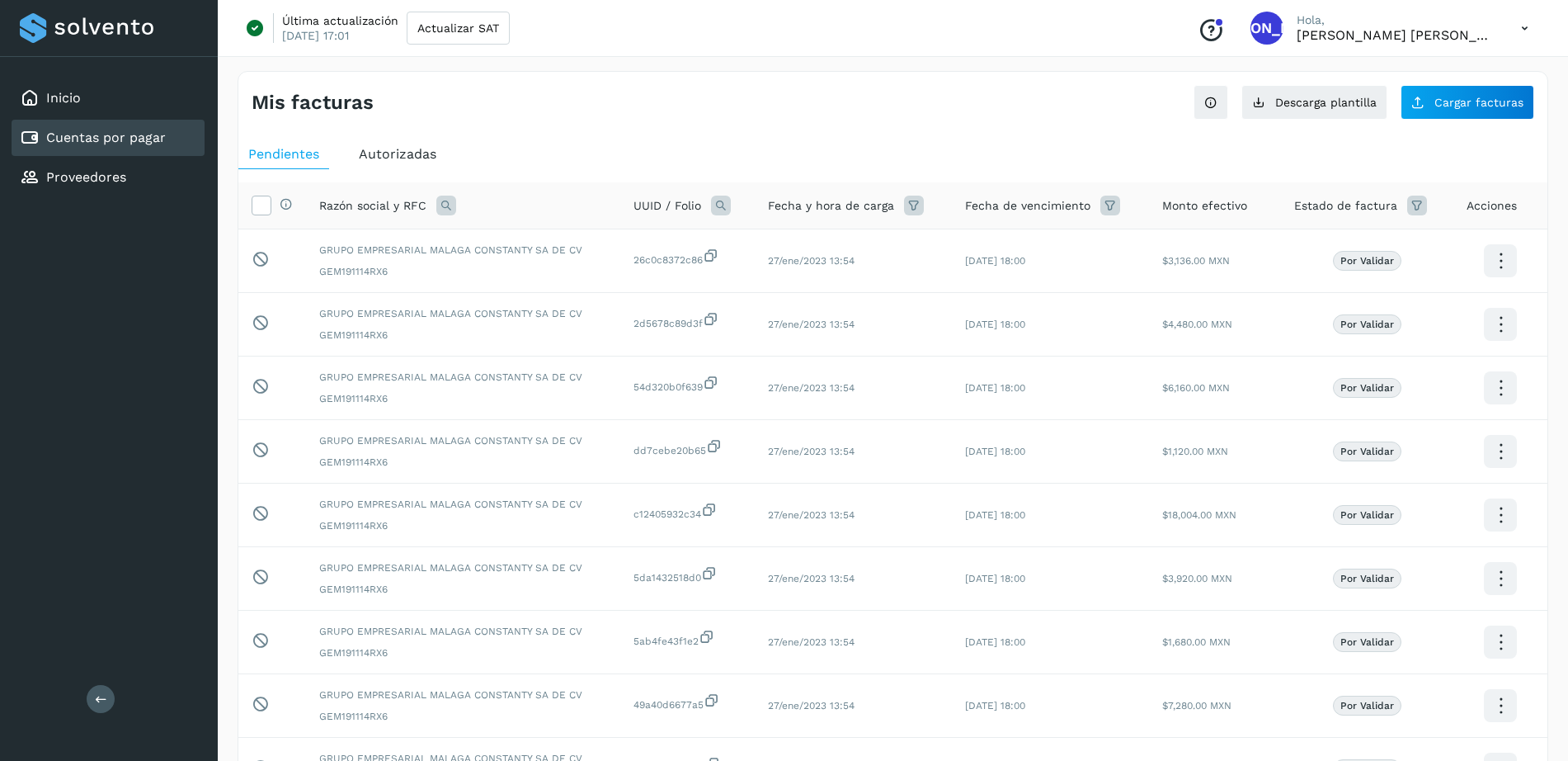
click at [1524, 34] on icon at bounding box center [1524, 28] width 34 height 34
click at [1436, 112] on div "Cerrar sesión" at bounding box center [1442, 106] width 196 height 31
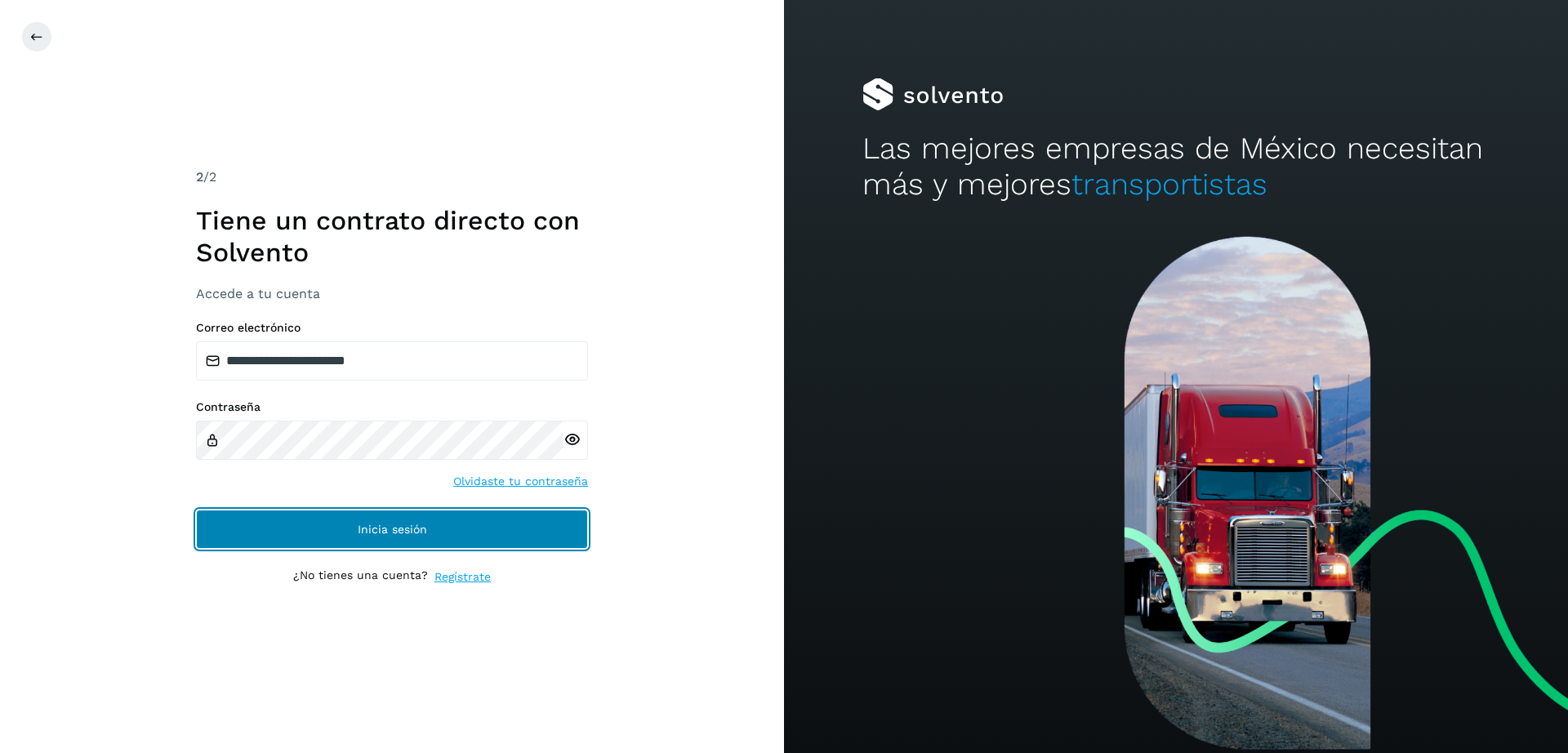
click at [398, 518] on button "Inicia sesión" at bounding box center [392, 529] width 392 height 39
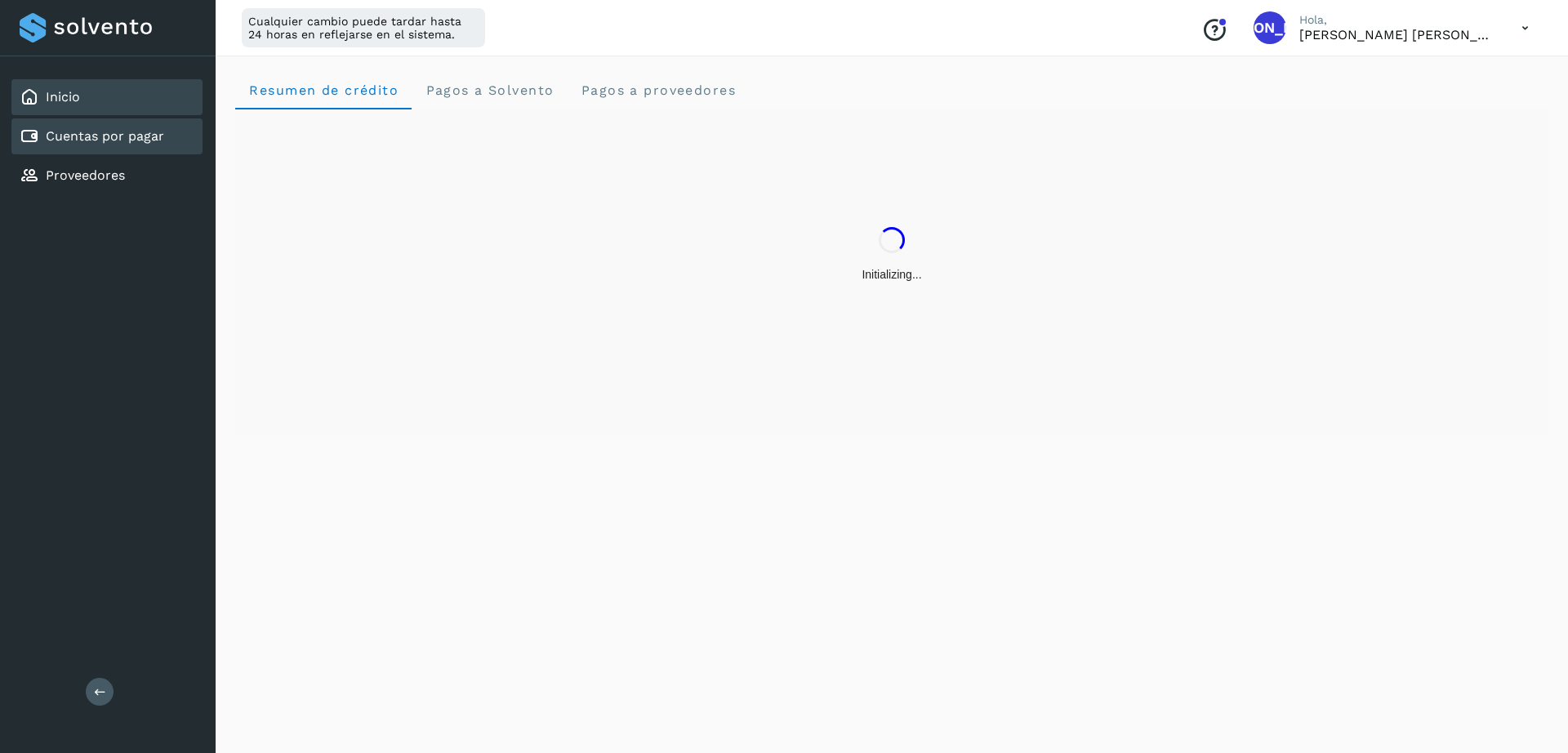
click at [117, 139] on link "Cuentas por pagar" at bounding box center [105, 136] width 118 height 16
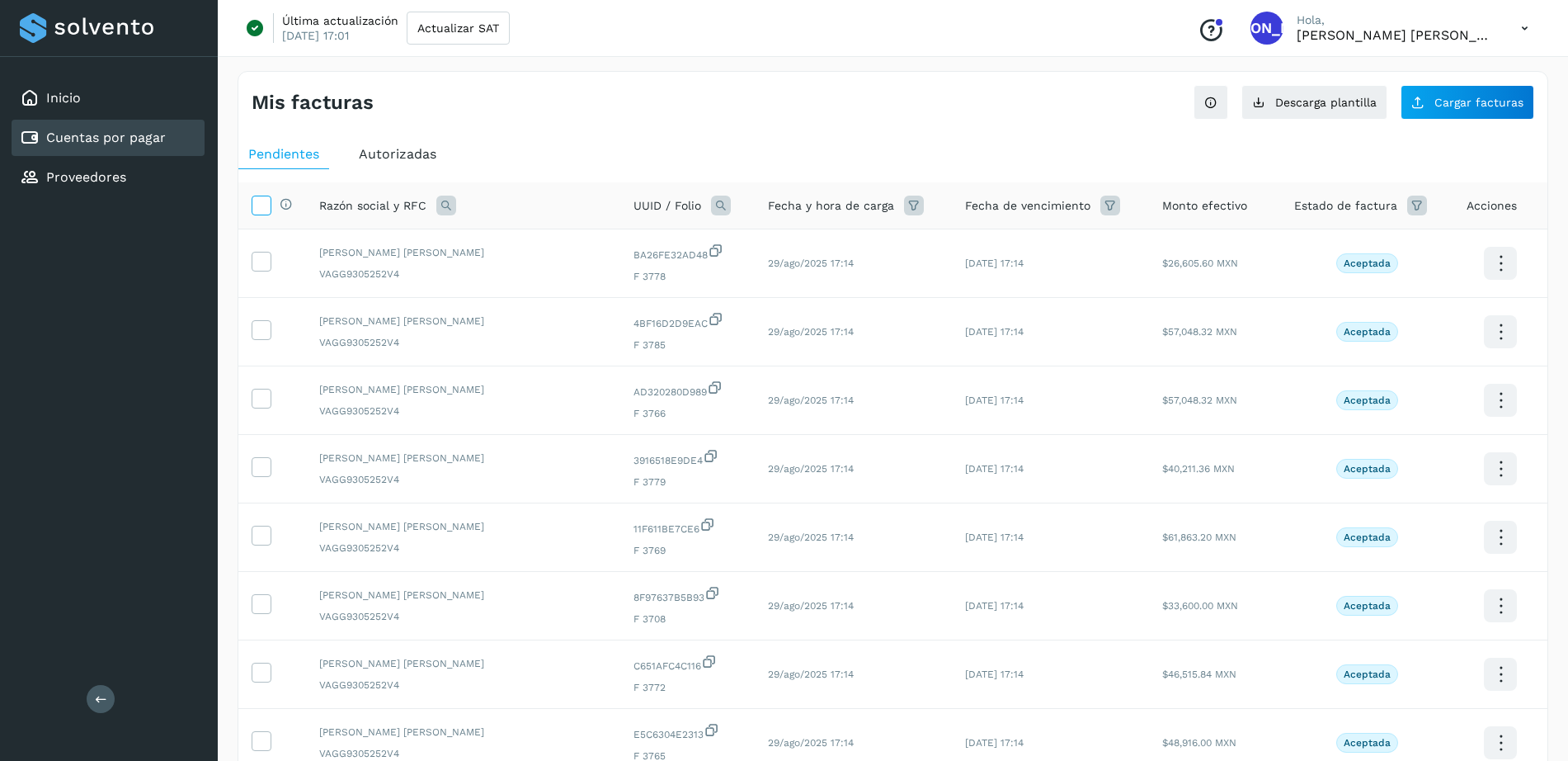
click at [267, 204] on icon at bounding box center [261, 204] width 17 height 17
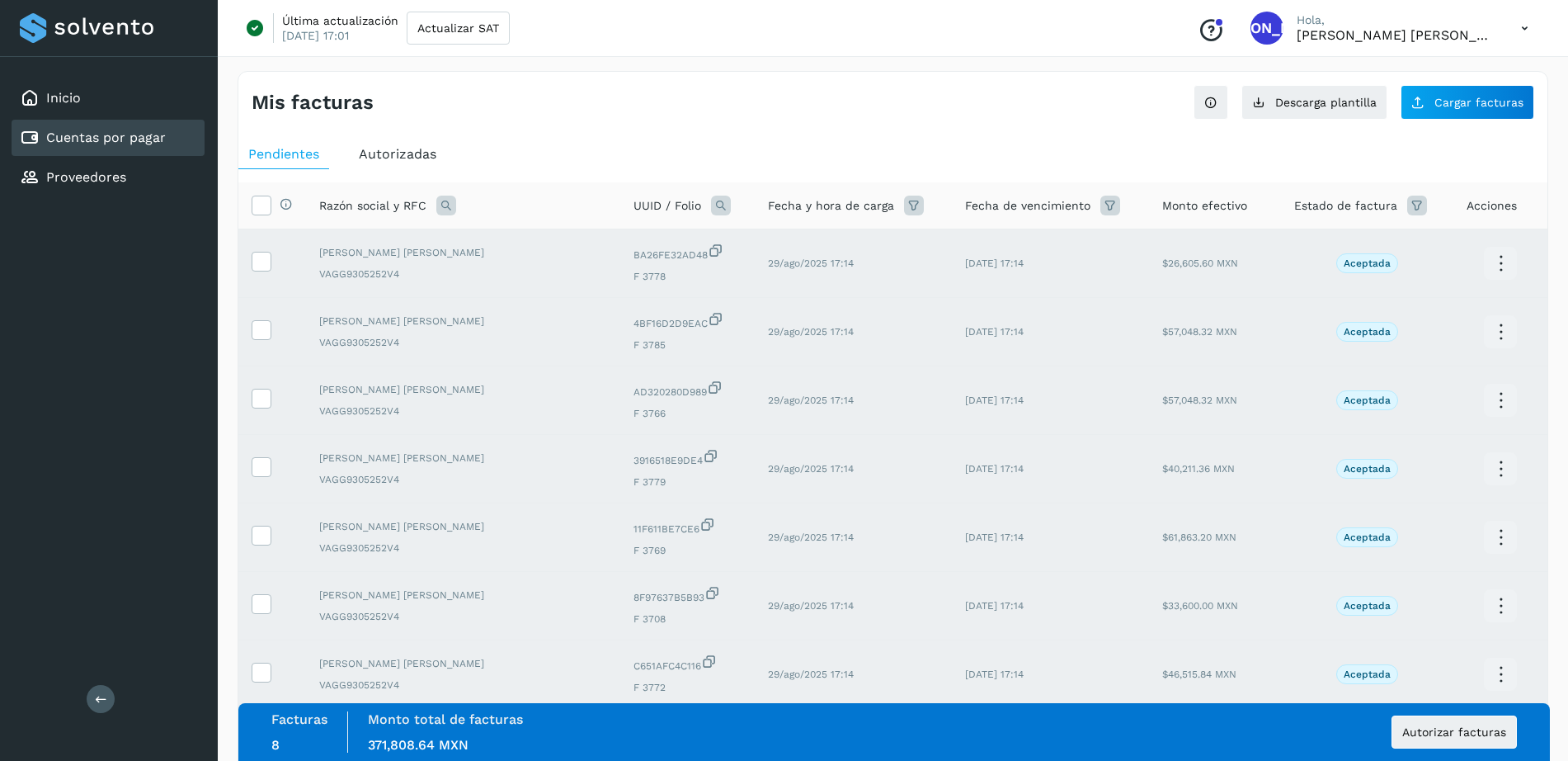
click at [689, 143] on ul "Pendientes Autorizadas" at bounding box center [892, 153] width 1309 height 29
click at [1461, 736] on span "Autorizar facturas" at bounding box center [1454, 732] width 104 height 11
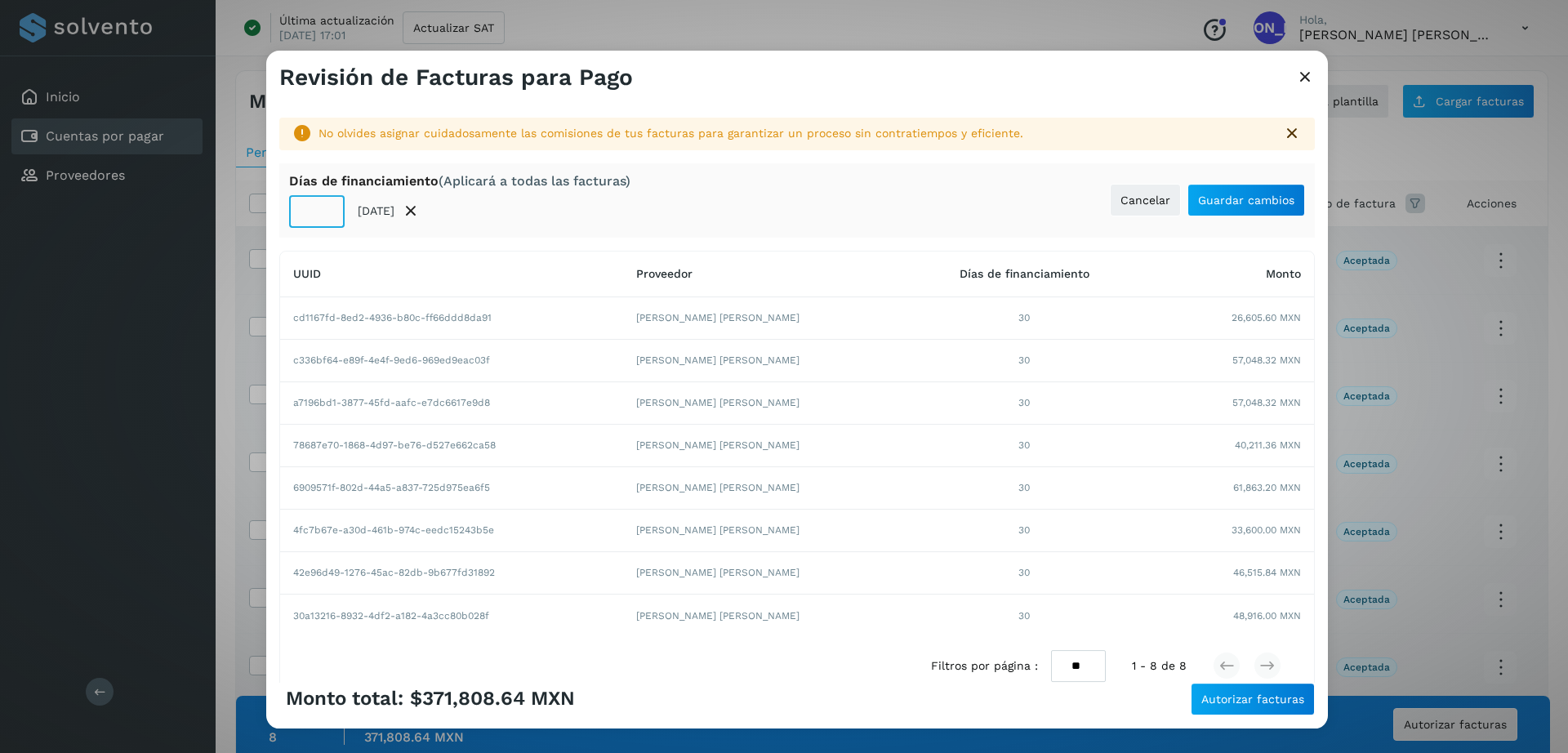
click at [319, 212] on input "**" at bounding box center [317, 211] width 55 height 33
type input "**"
click at [1206, 194] on span "Guardar cambios" at bounding box center [1246, 199] width 96 height 11
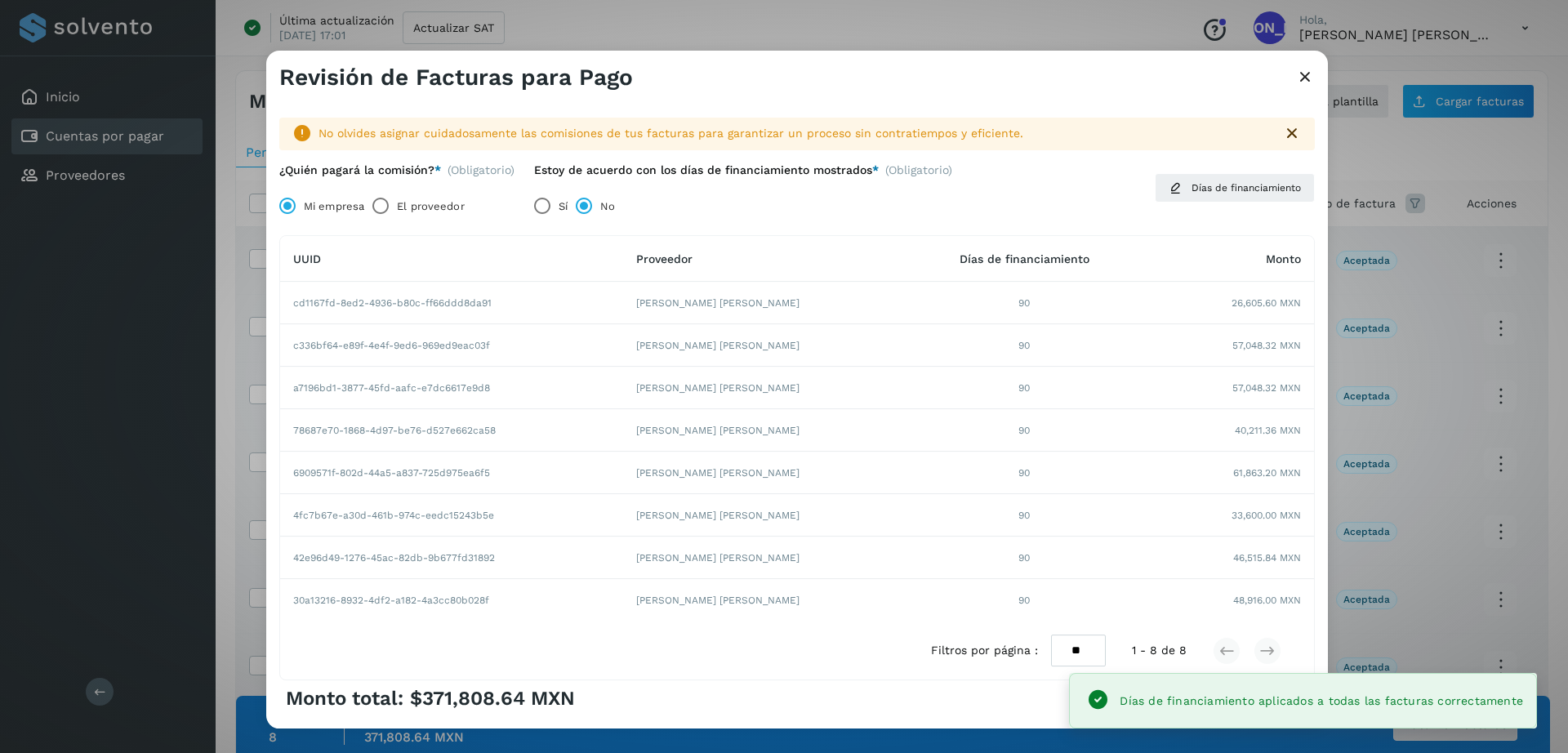
scroll to position [71, 0]
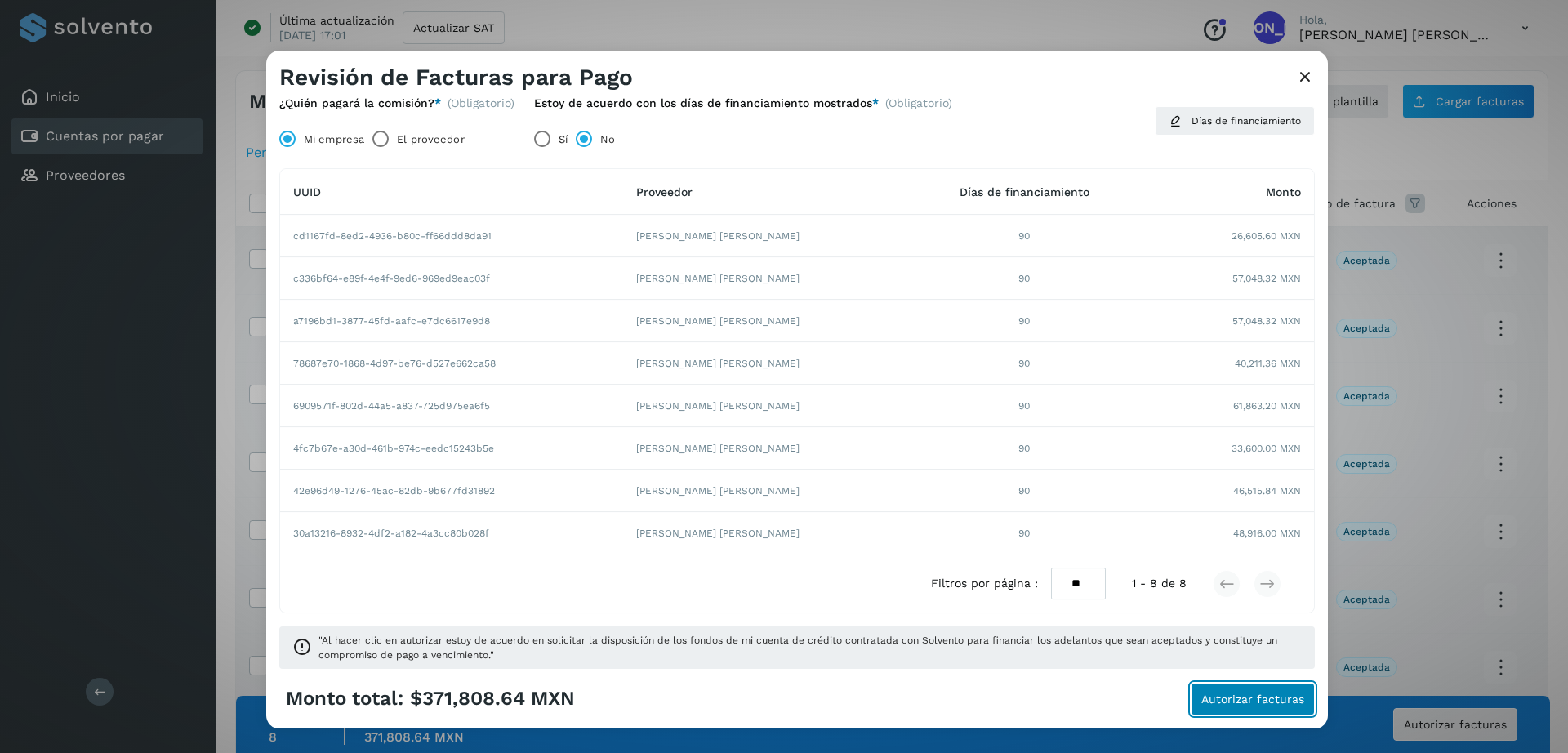
click at [1248, 696] on span "Autorizar facturas" at bounding box center [1252, 699] width 103 height 11
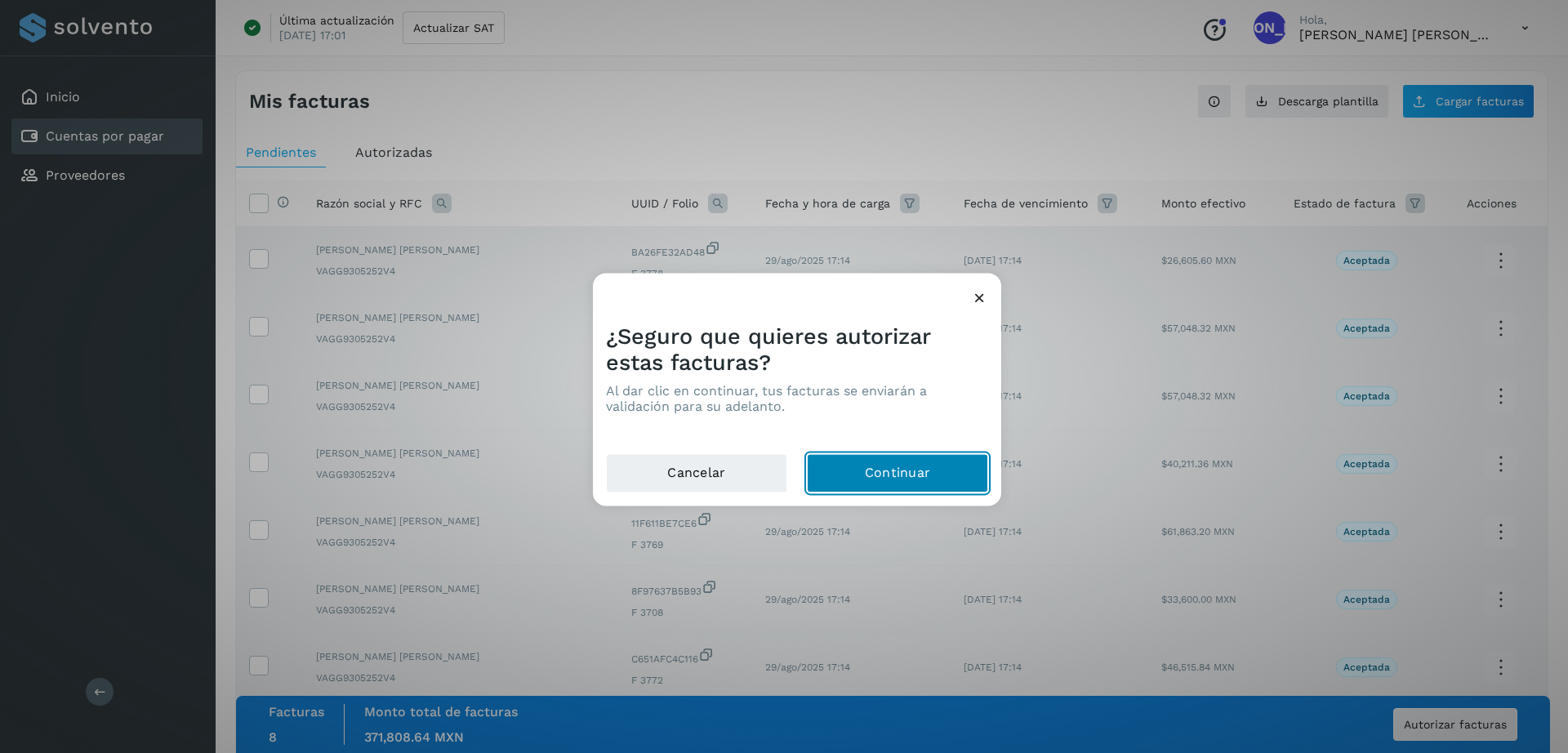
click at [897, 480] on button "Continuar" at bounding box center [897, 474] width 182 height 39
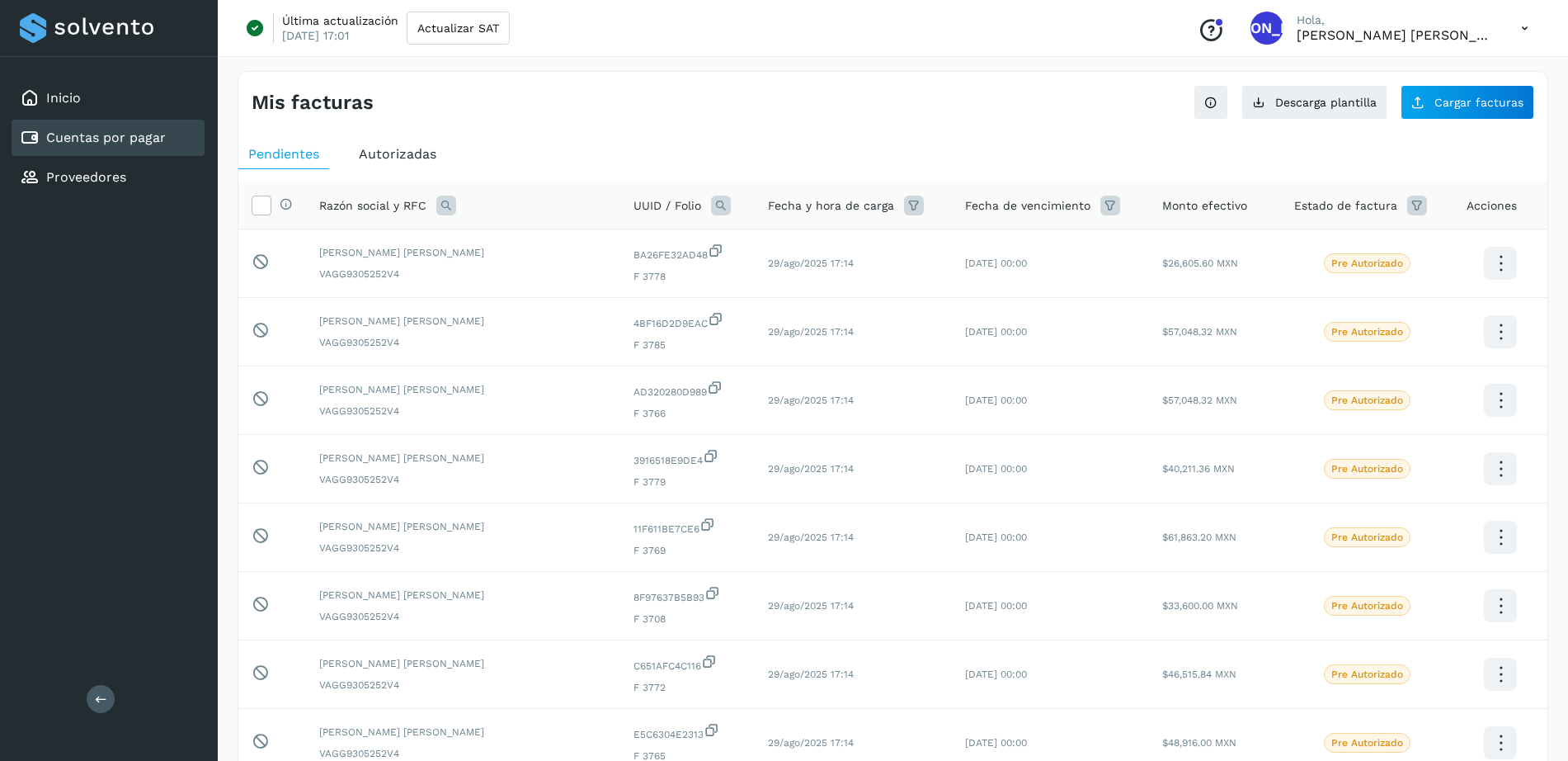
click at [1525, 30] on icon at bounding box center [1524, 28] width 34 height 34
click at [1399, 114] on div "Cerrar sesión" at bounding box center [1442, 106] width 196 height 31
